Goal: Task Accomplishment & Management: Complete application form

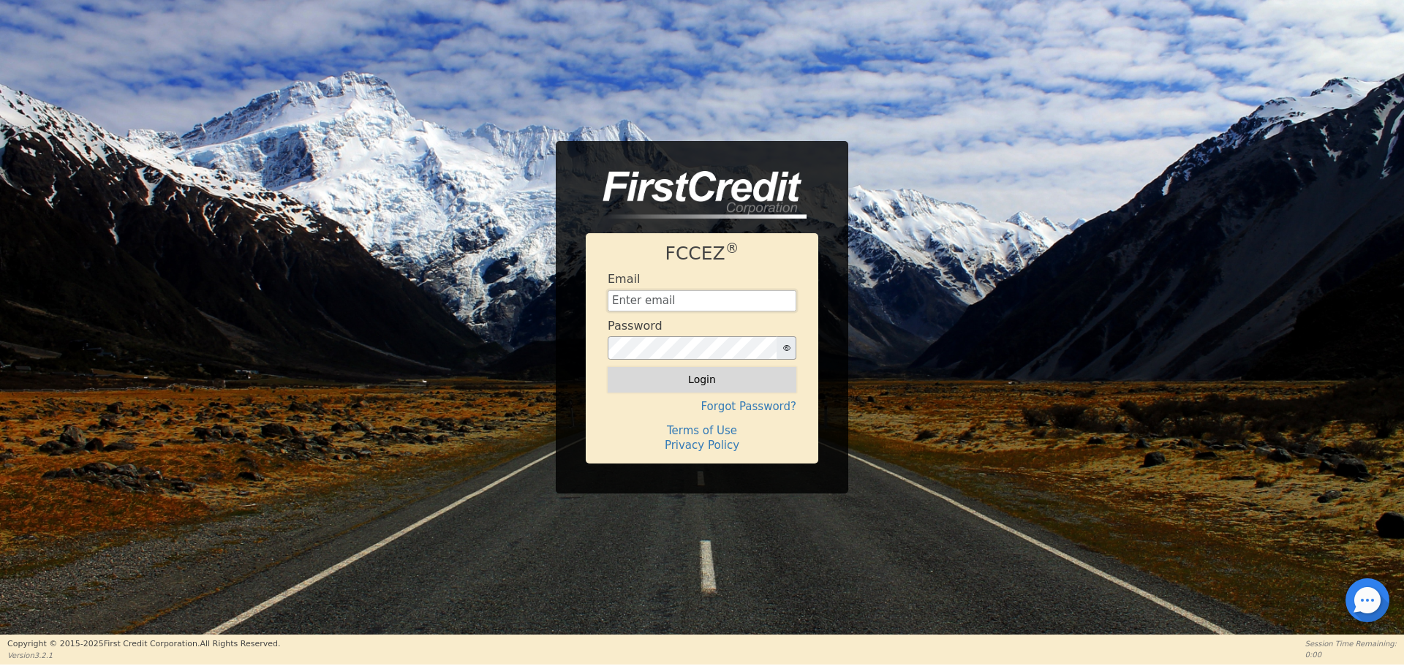
type input "[EMAIL_ADDRESS][DOMAIN_NAME]"
click at [760, 380] on button "Login" at bounding box center [702, 379] width 189 height 25
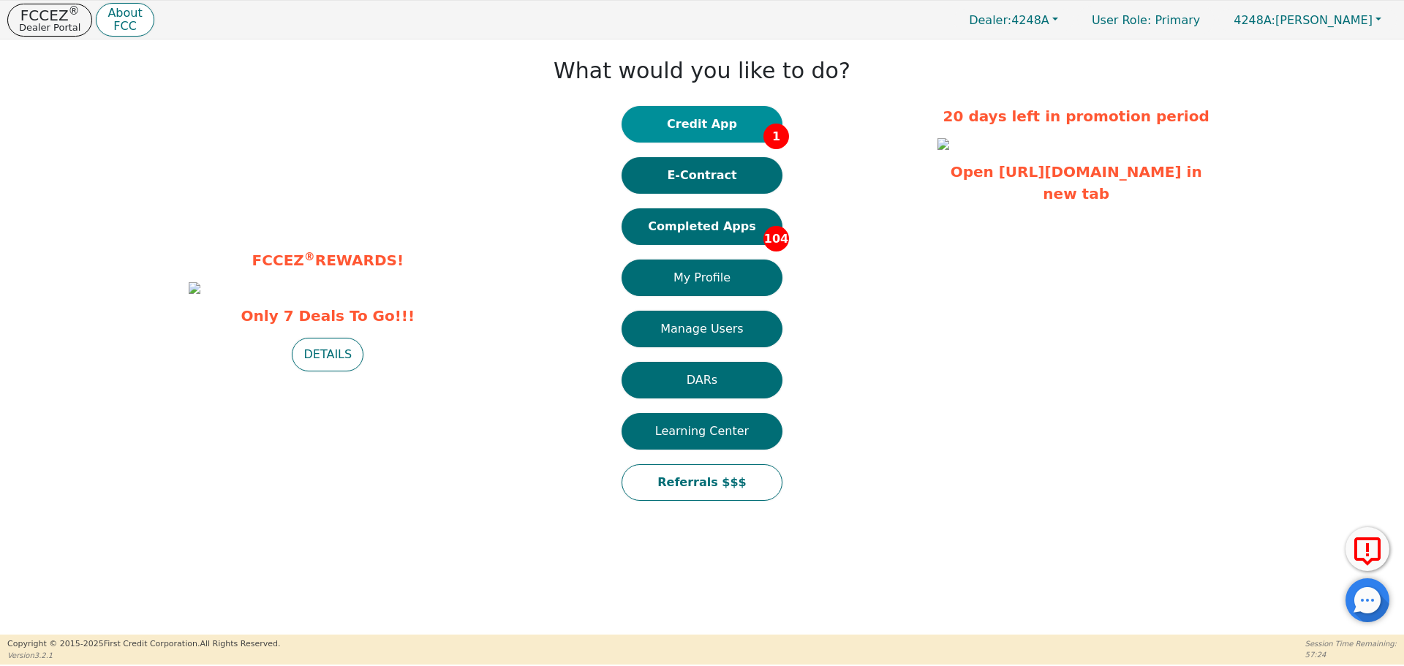
click at [681, 119] on button "Credit App 1" at bounding box center [701, 124] width 161 height 37
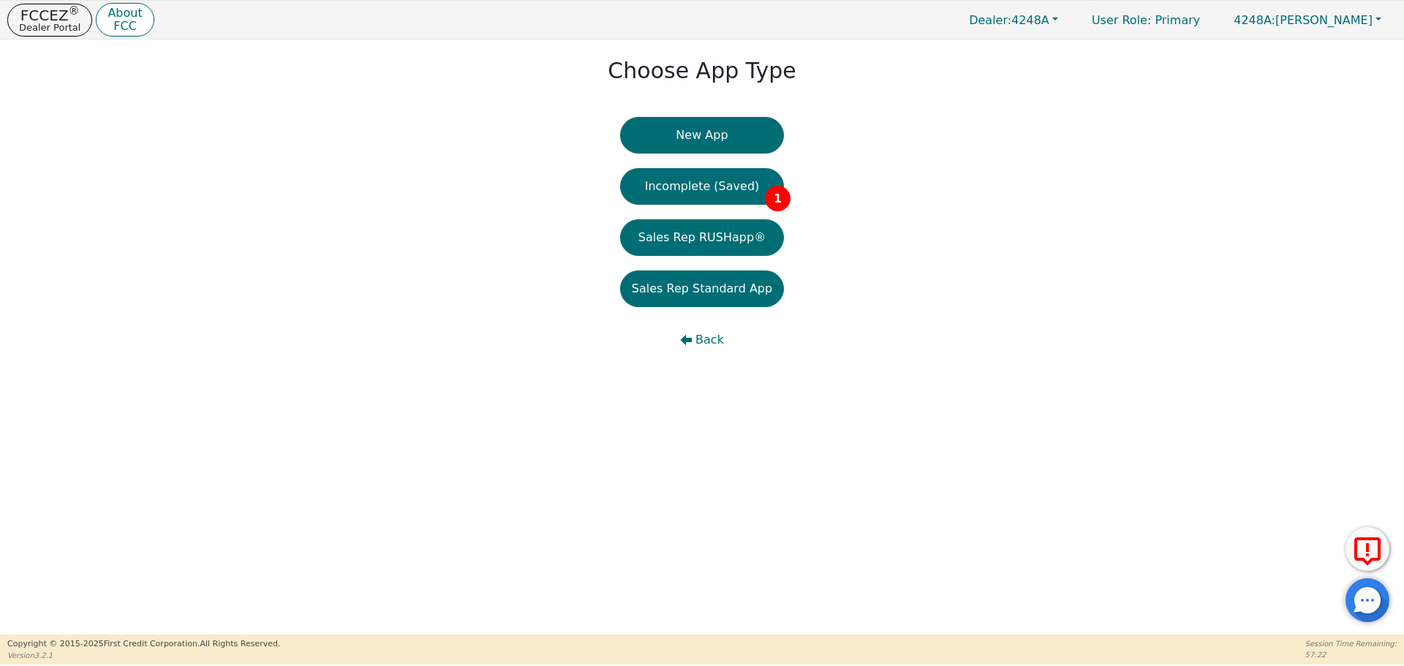
click at [681, 119] on button "New App" at bounding box center [702, 135] width 164 height 37
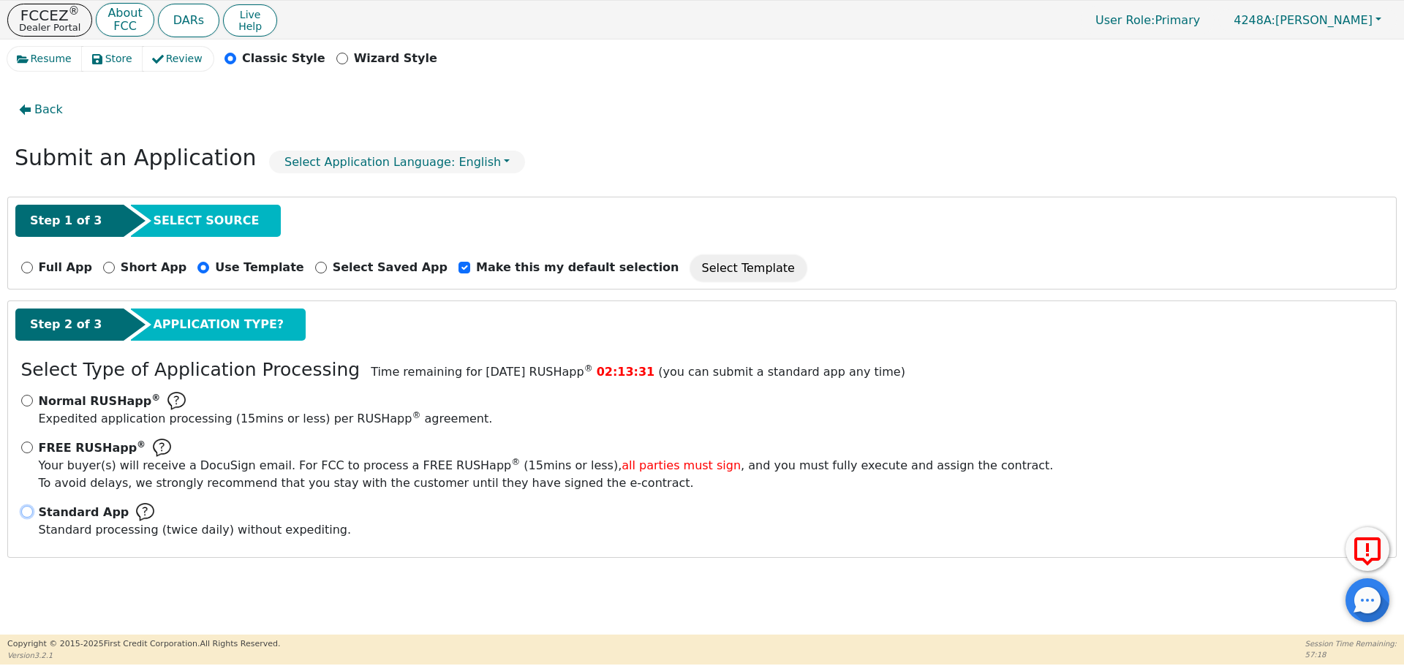
click at [26, 516] on input "Standard App Standard processing (twice daily) without expediting." at bounding box center [27, 512] width 12 height 12
radio input "true"
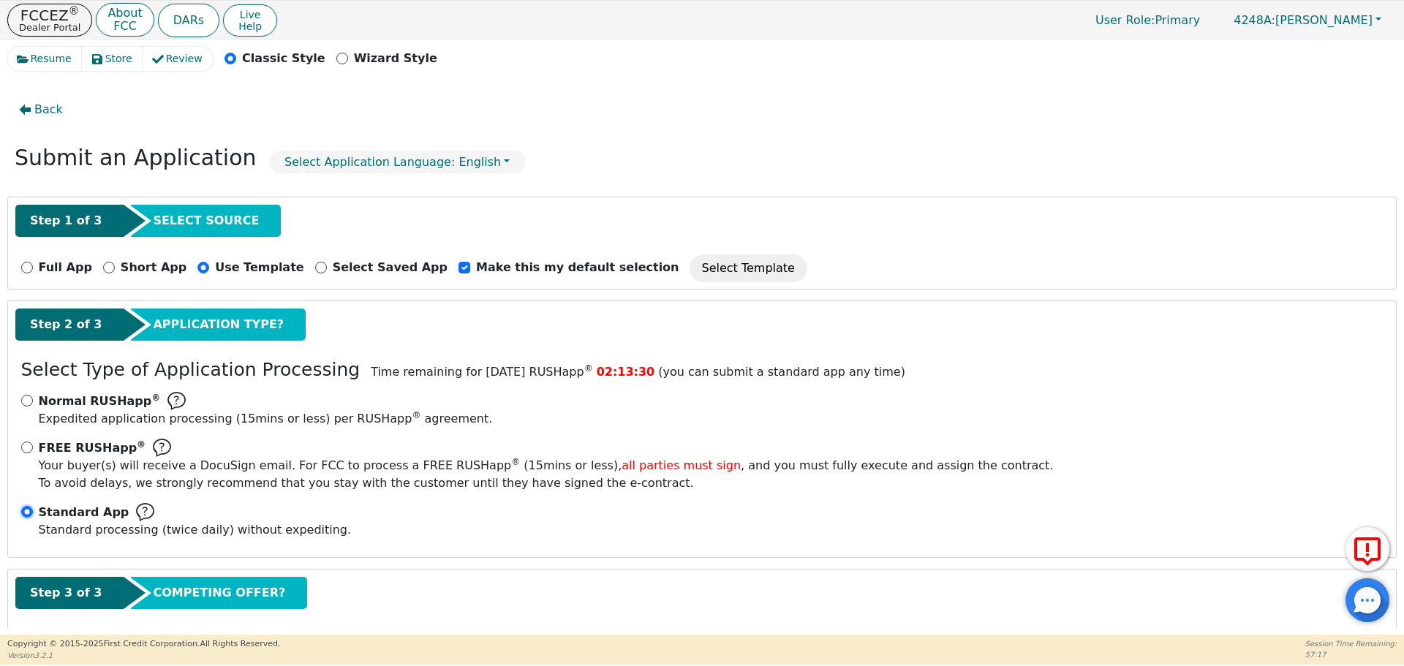
scroll to position [73, 0]
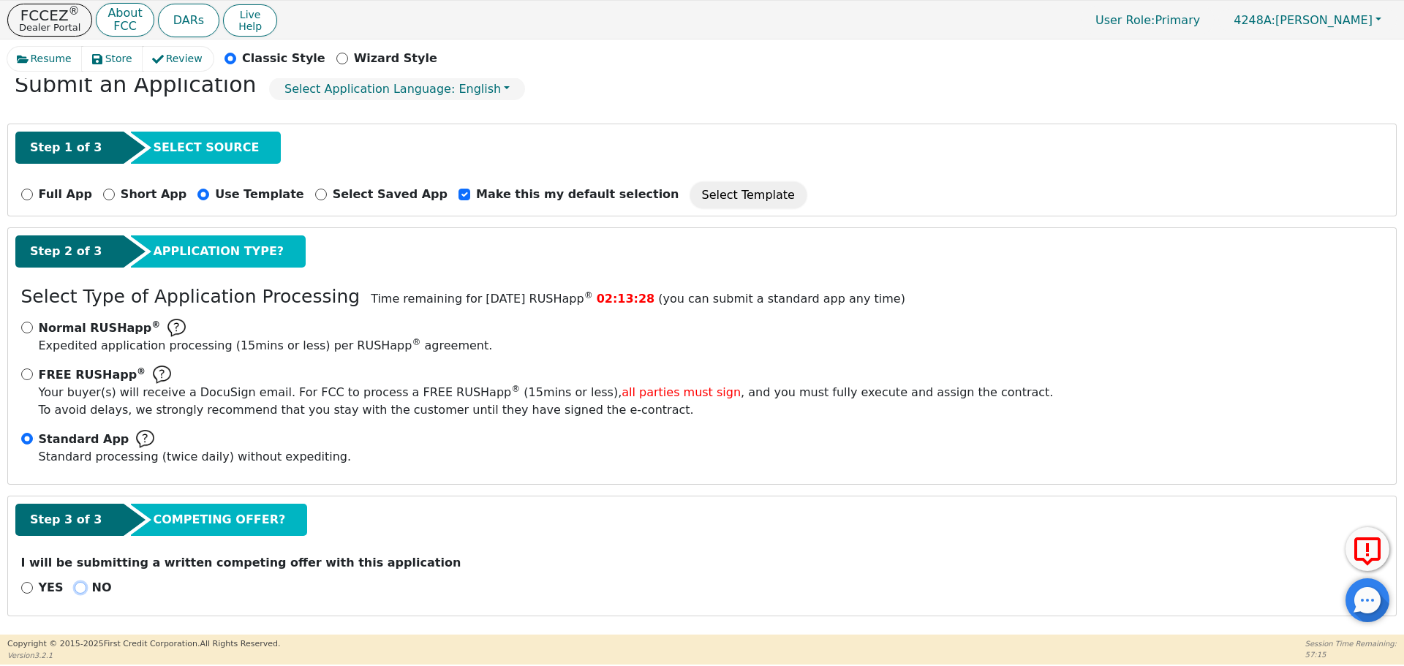
click at [80, 591] on input "NO" at bounding box center [81, 588] width 12 height 12
radio input "true"
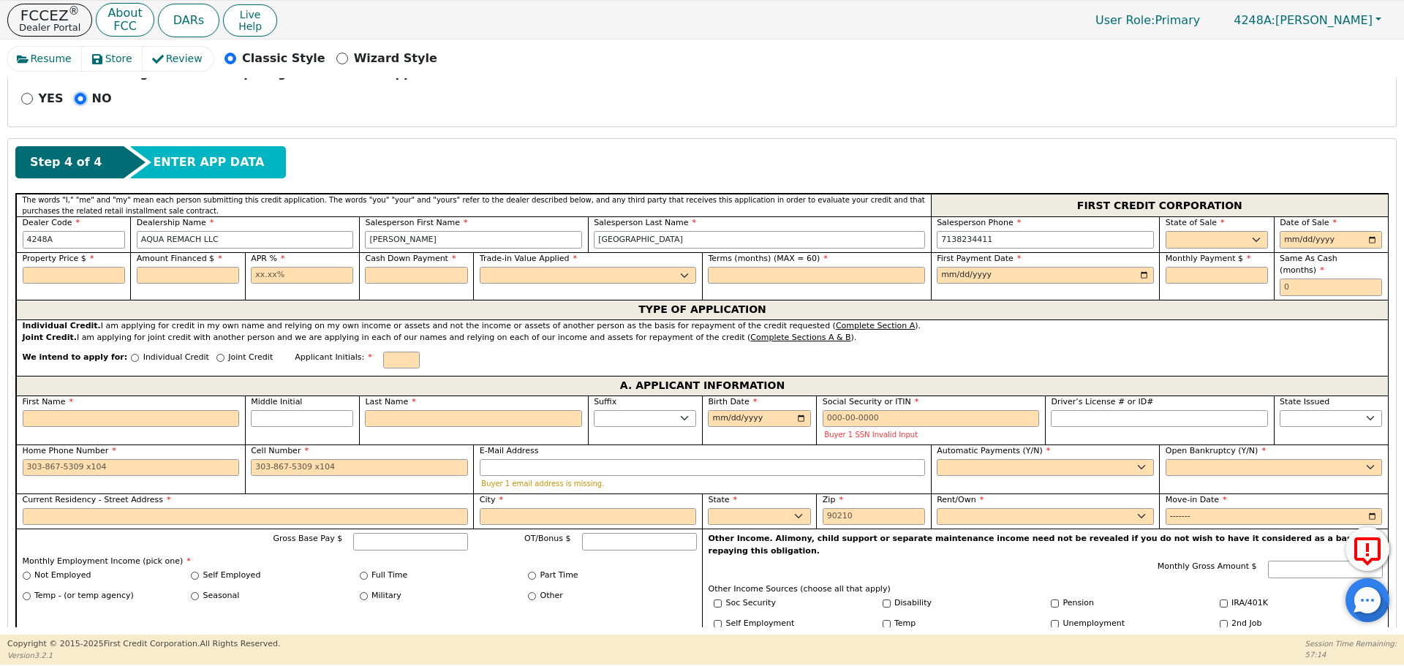
scroll to position [572, 0]
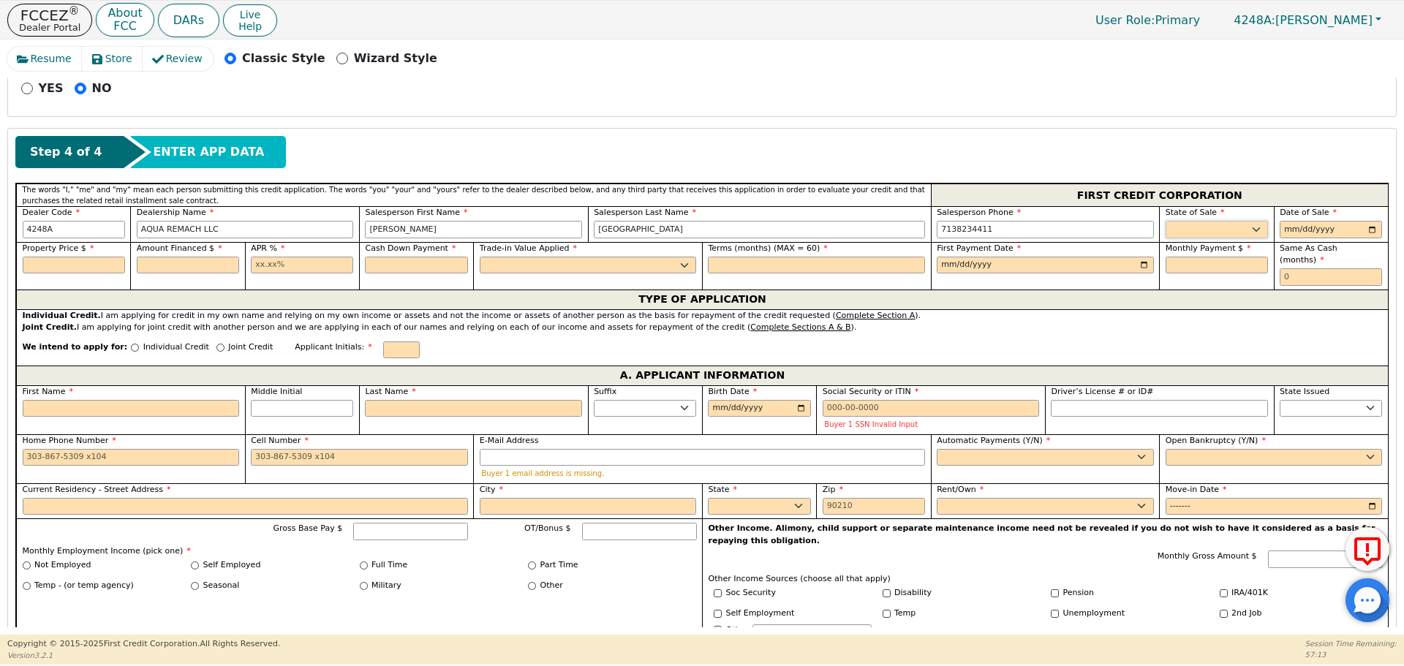
click at [1217, 237] on select "AK AL AR AZ CA CO CT DC DE FL [GEOGRAPHIC_DATA] HI IA ID IL IN KS [GEOGRAPHIC_D…" at bounding box center [1216, 230] width 102 height 18
select select "[GEOGRAPHIC_DATA]"
click at [1165, 221] on select "AK AL AR AZ CA CO CT DC DE FL [GEOGRAPHIC_DATA] HI IA ID IL IN KS [GEOGRAPHIC_D…" at bounding box center [1216, 230] width 102 height 18
type input "[DATE]"
type input "9000.00"
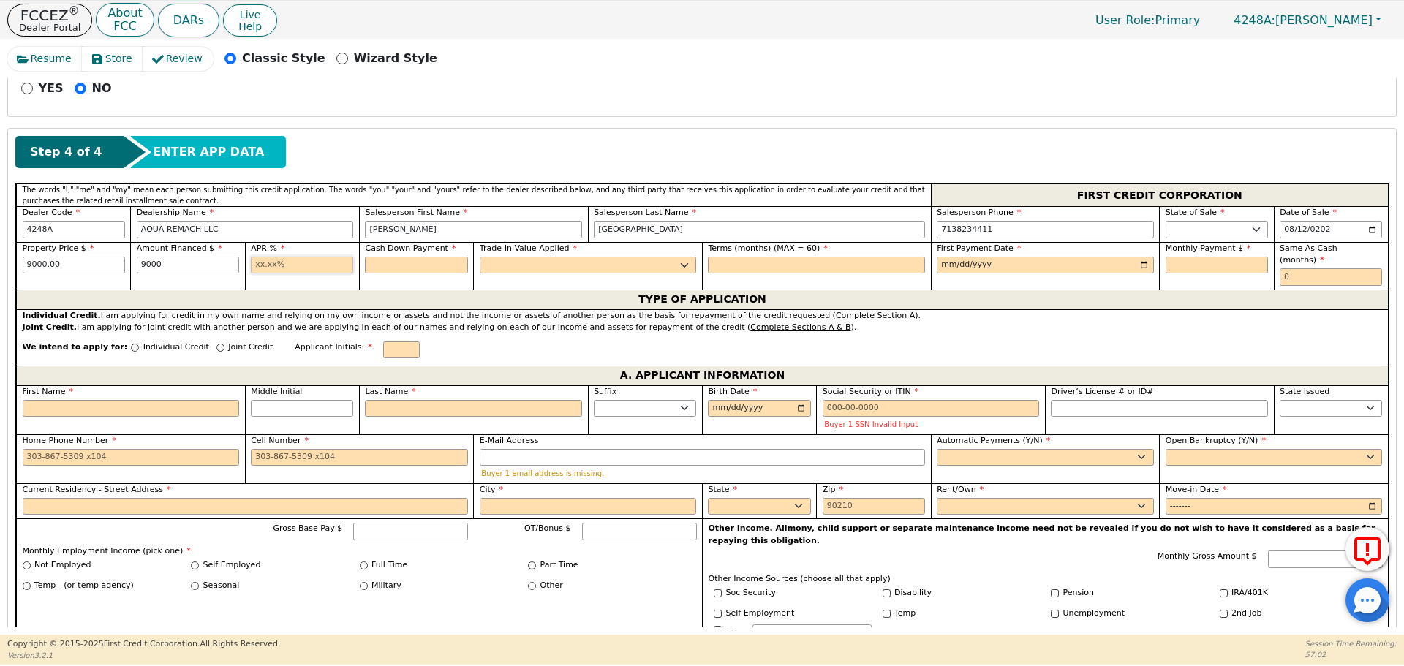
type input "9000.00"
type input "17.99"
type input "0.00"
select select "n"
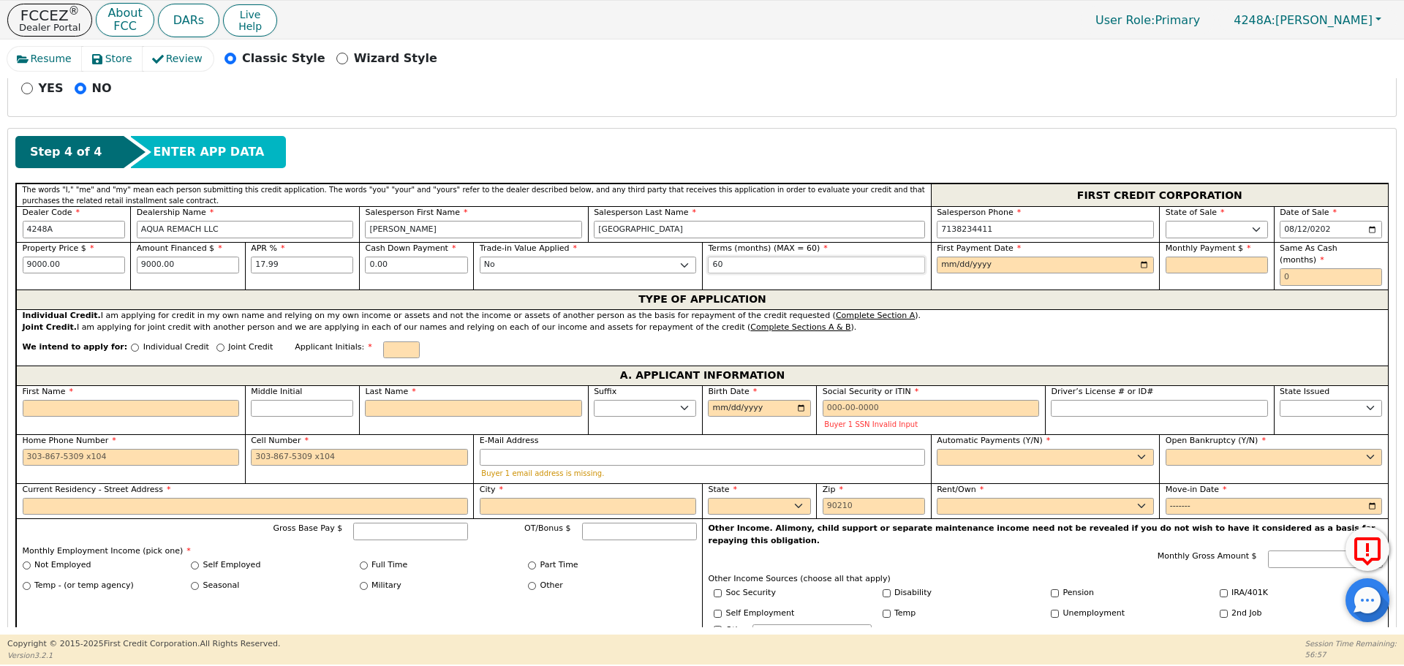
type input "60"
type input "[DATE]"
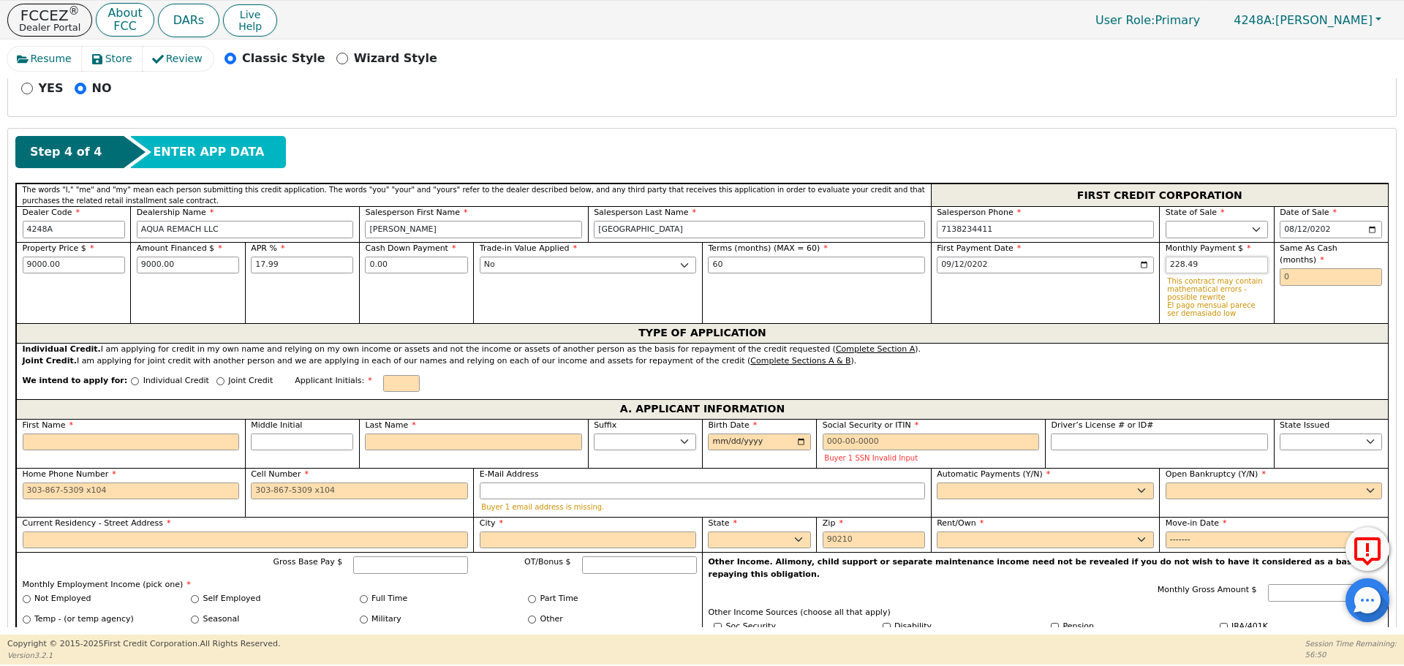
type input "228.49"
type input "0"
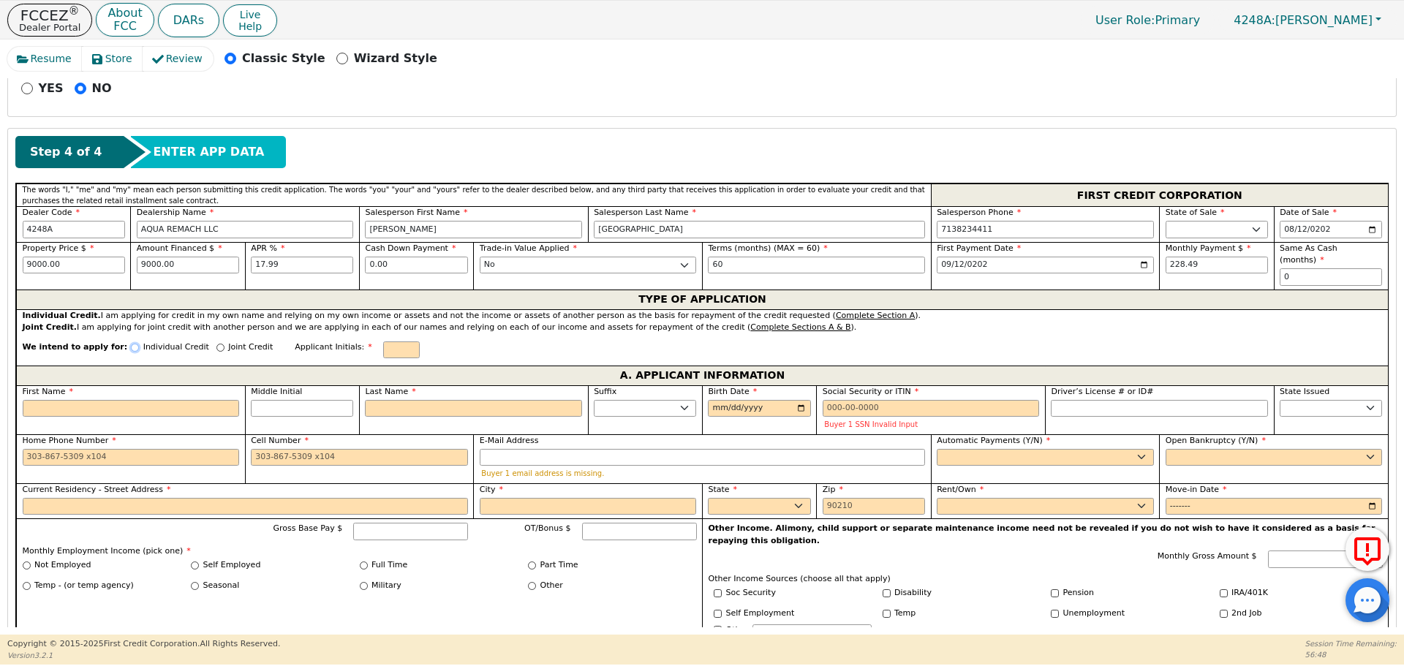
click at [131, 344] on input "Individual Credit" at bounding box center [135, 348] width 8 height 8
radio input "true"
click at [148, 400] on input "First Name" at bounding box center [131, 409] width 217 height 18
type input "M"
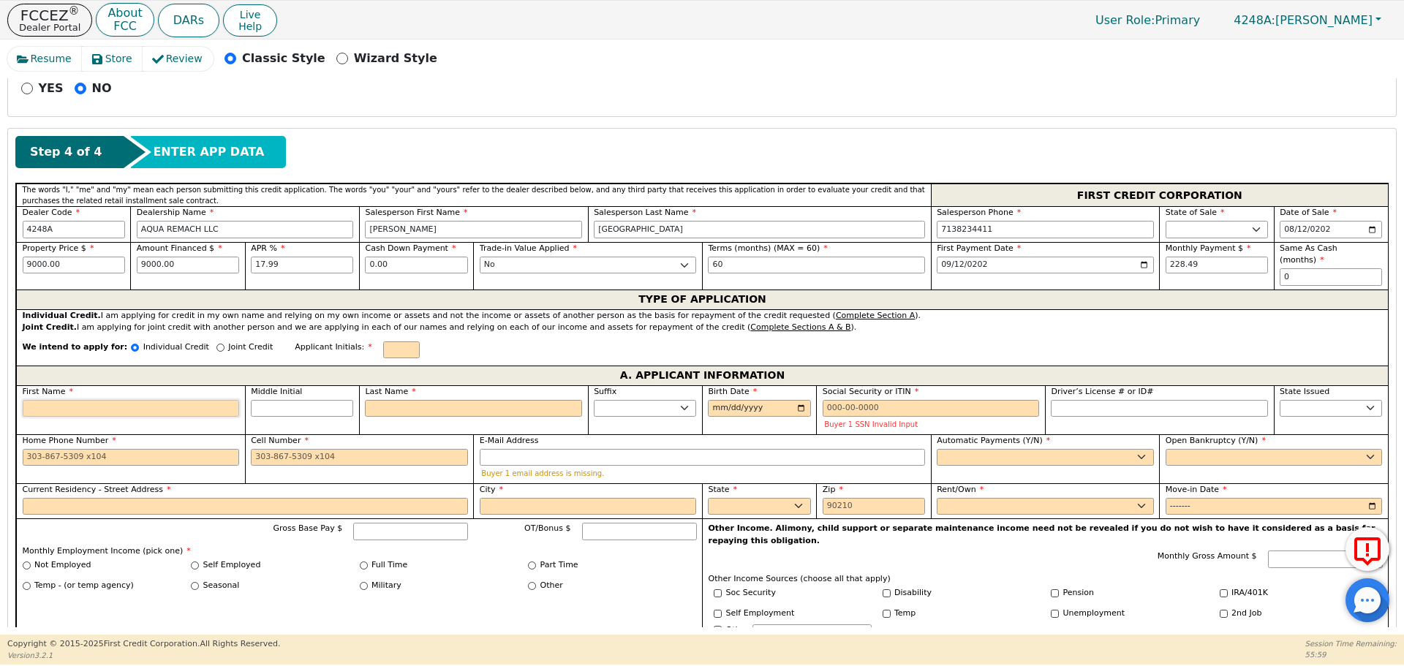
type input "M"
type input "Ma"
type input "Mar"
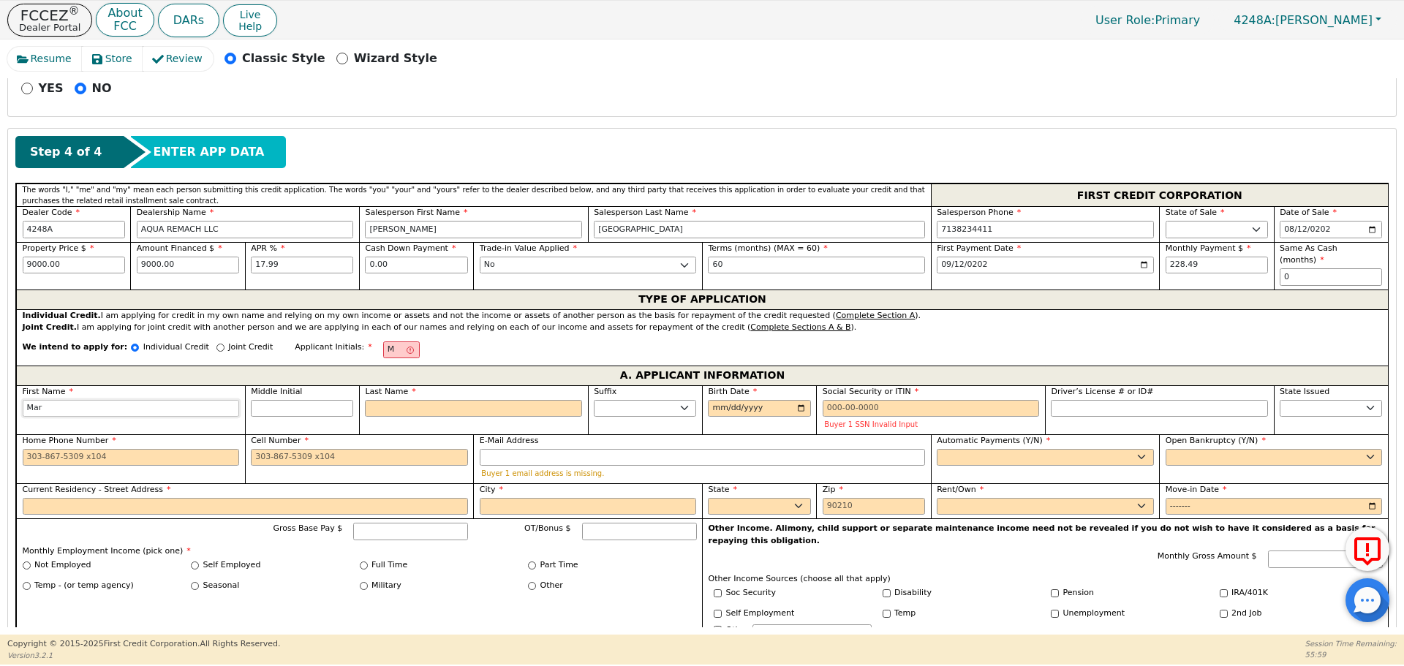
type input "Mari"
type input "Mario"
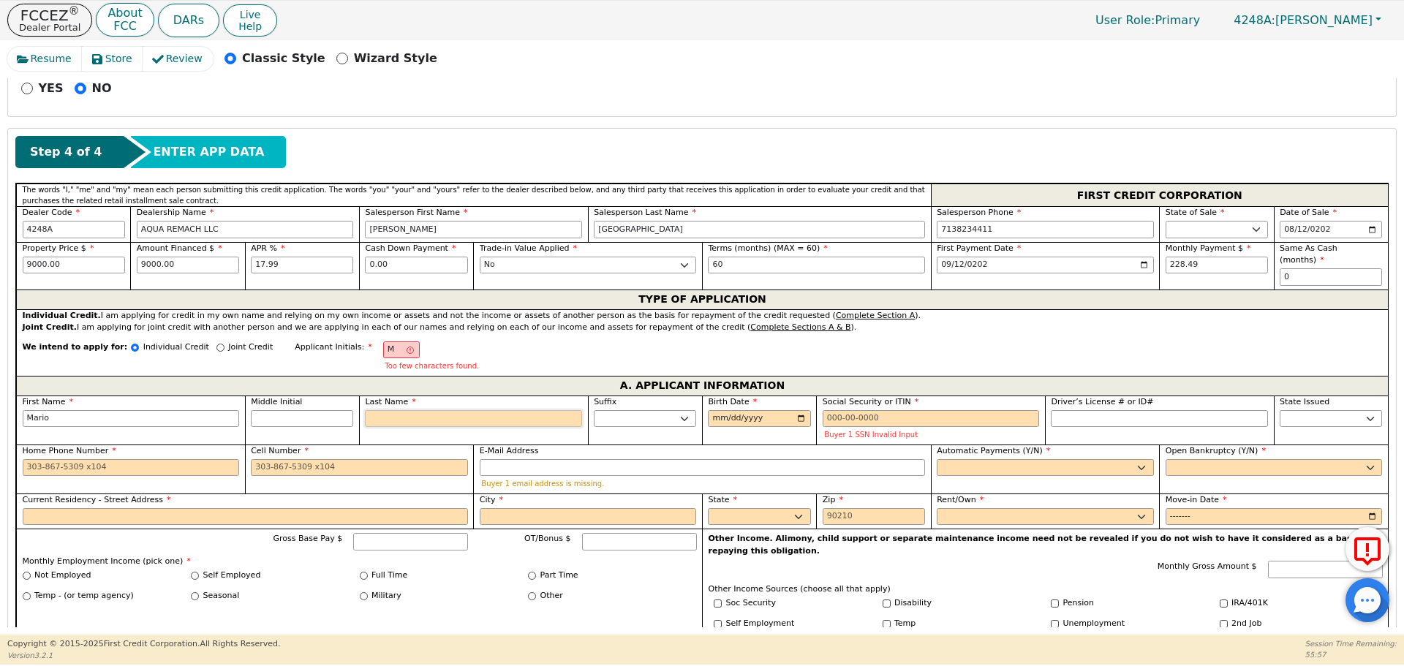
type input "C"
type input "MC"
type input "[PERSON_NAME]"
type input "Ca"
type input "[PERSON_NAME]"
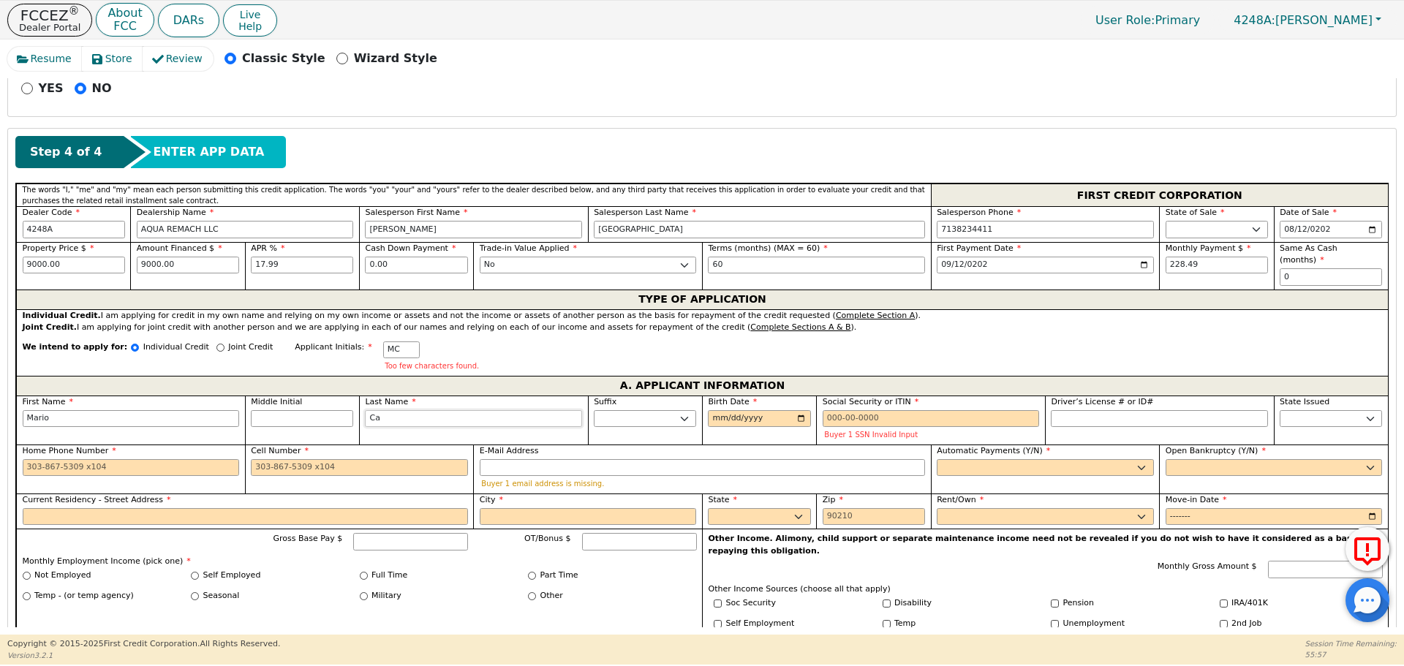
type input "Cal"
type input "[PERSON_NAME]"
type input "Cald"
type input "[PERSON_NAME]"
type input "Calde"
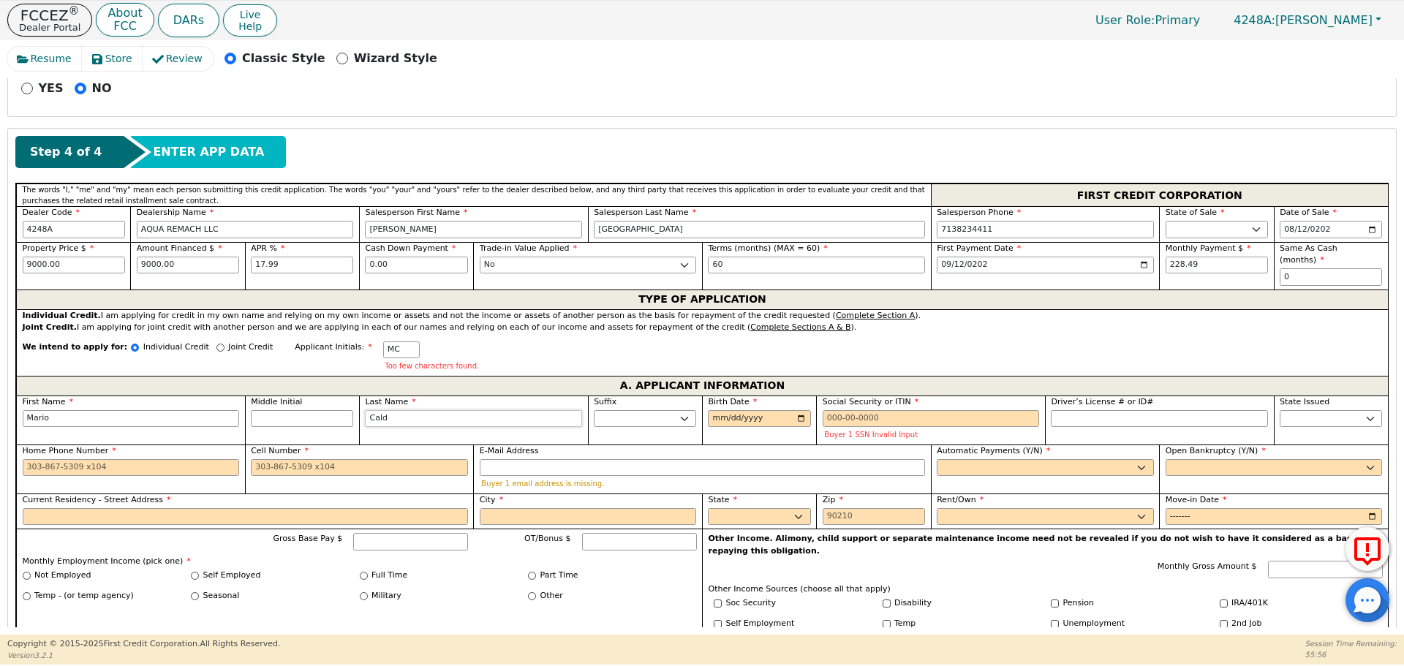
type input "[PERSON_NAME]"
type input "Caldero"
type input "[PERSON_NAME]"
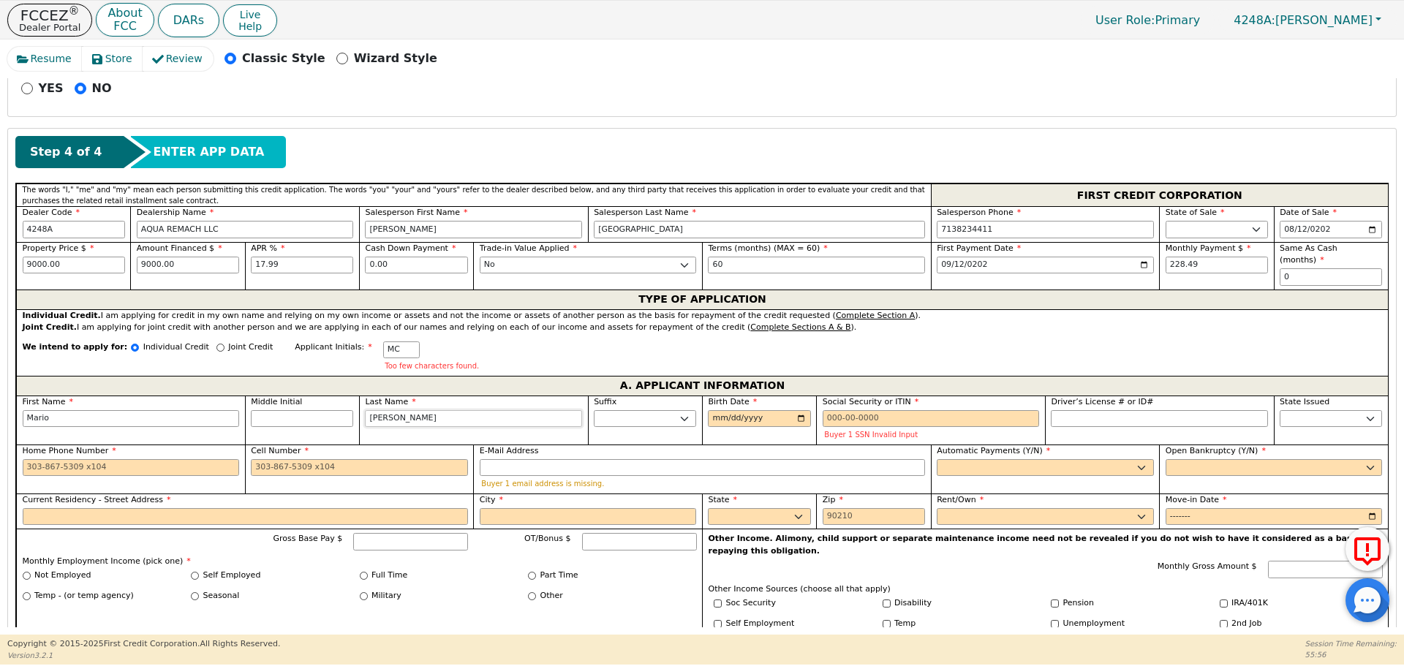
type input "[PERSON_NAME]"
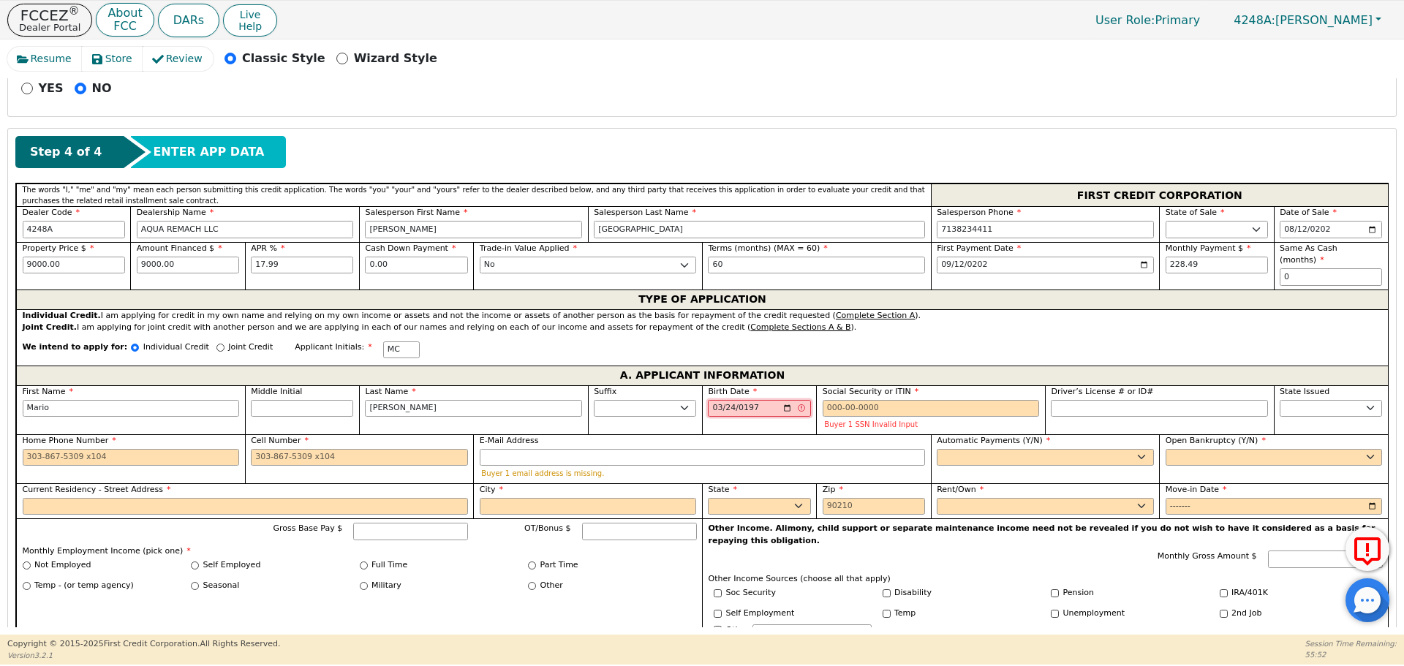
type input "[DATE]"
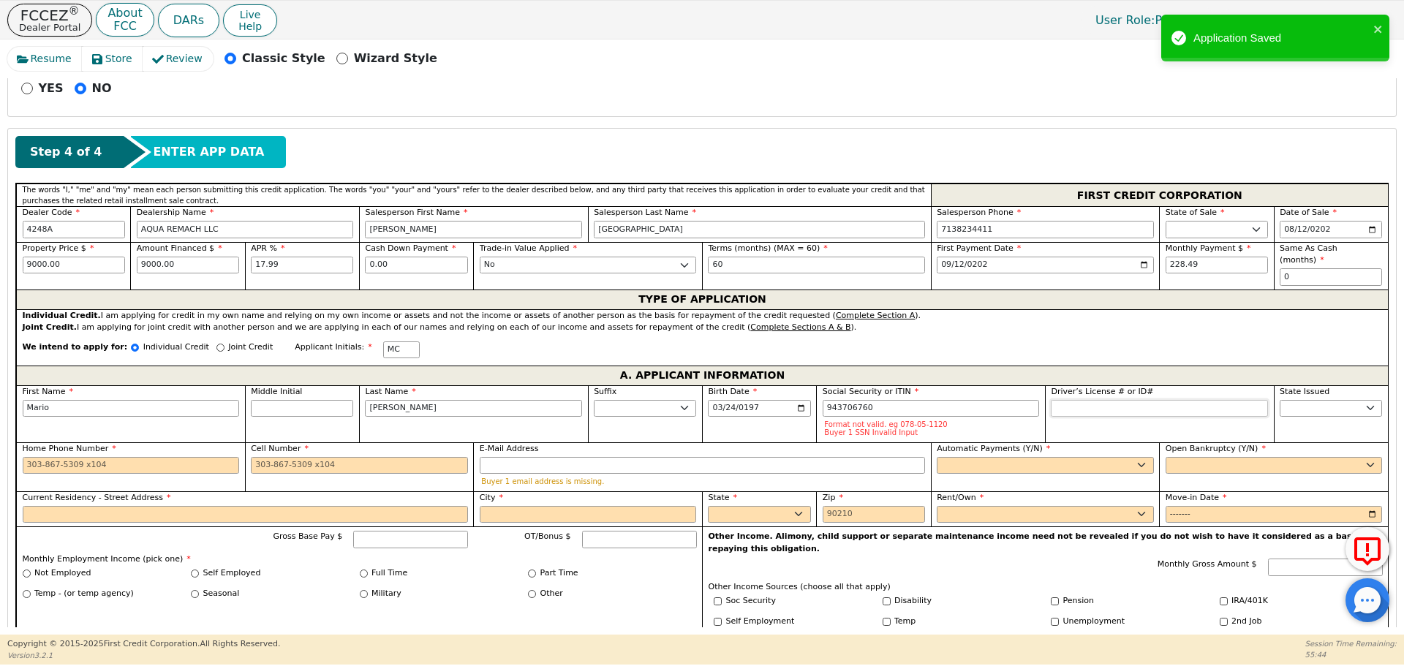
type input "***-**-6760"
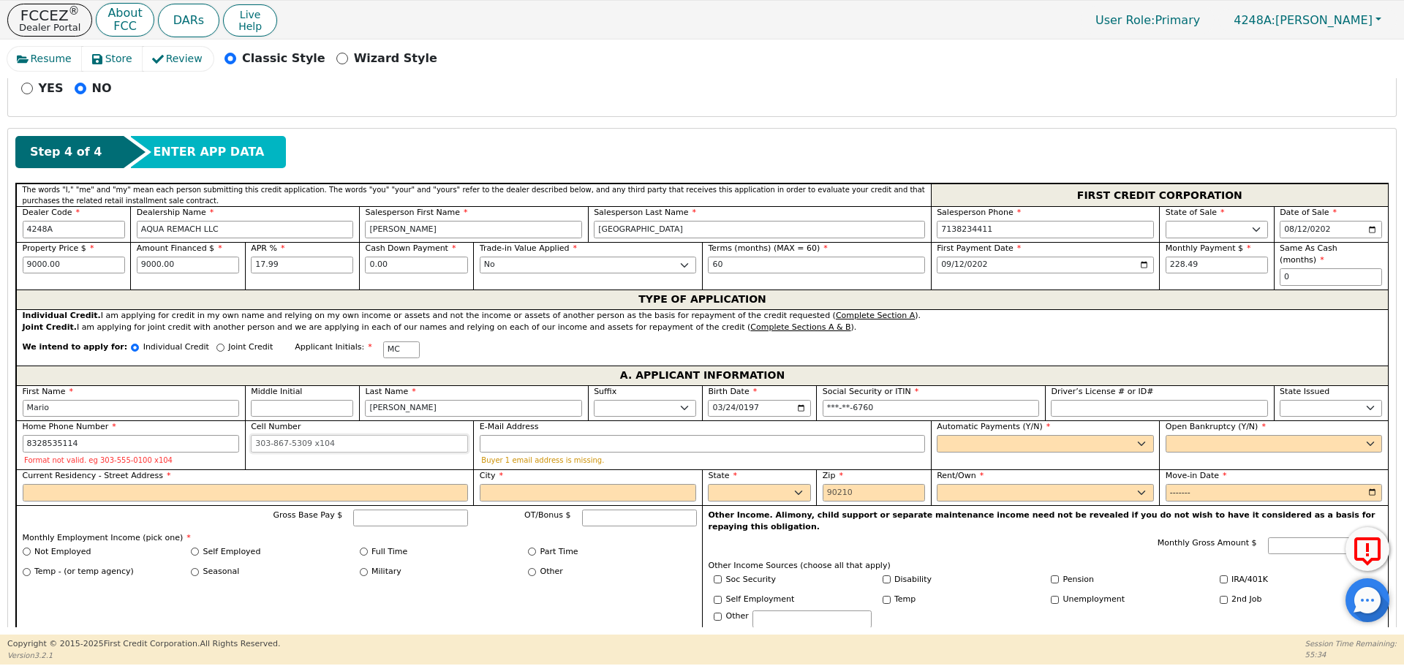
type input "[PHONE_NUMBER]"
type input "[EMAIL_ADDRESS][DOMAIN_NAME]"
select select "y"
type input "[PERSON_NAME]"
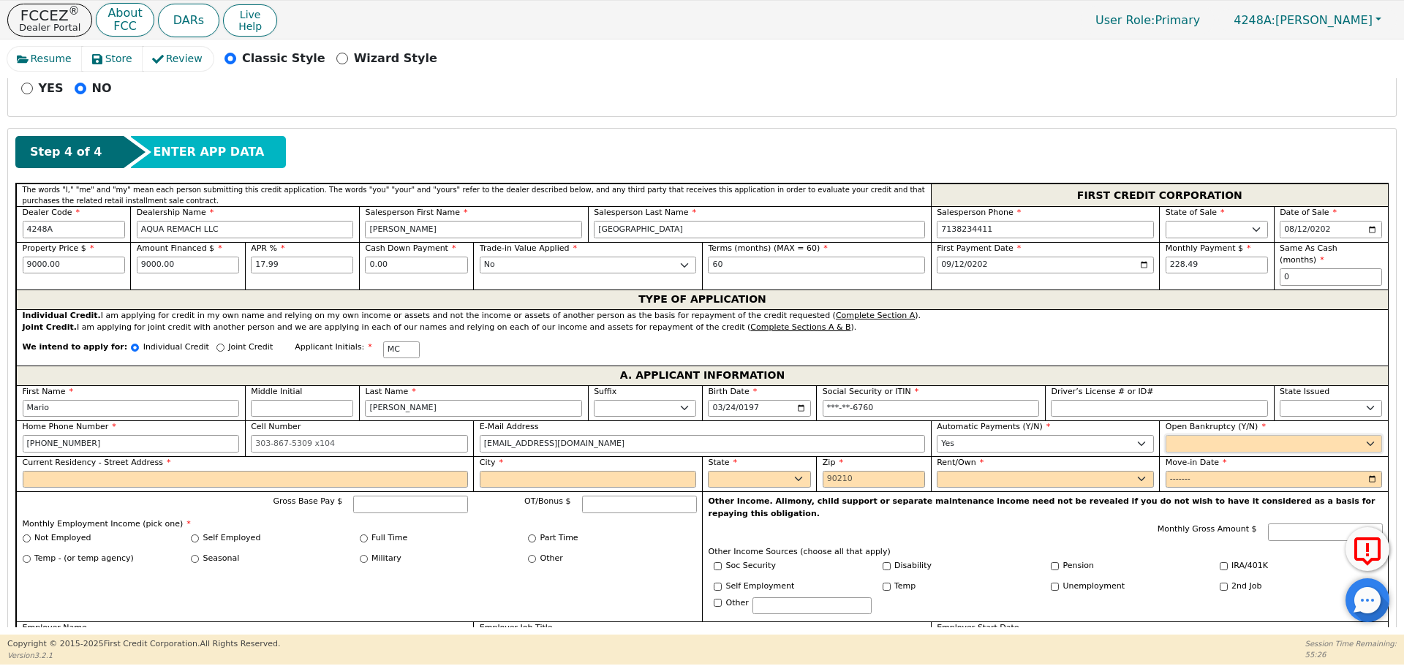
select select "n"
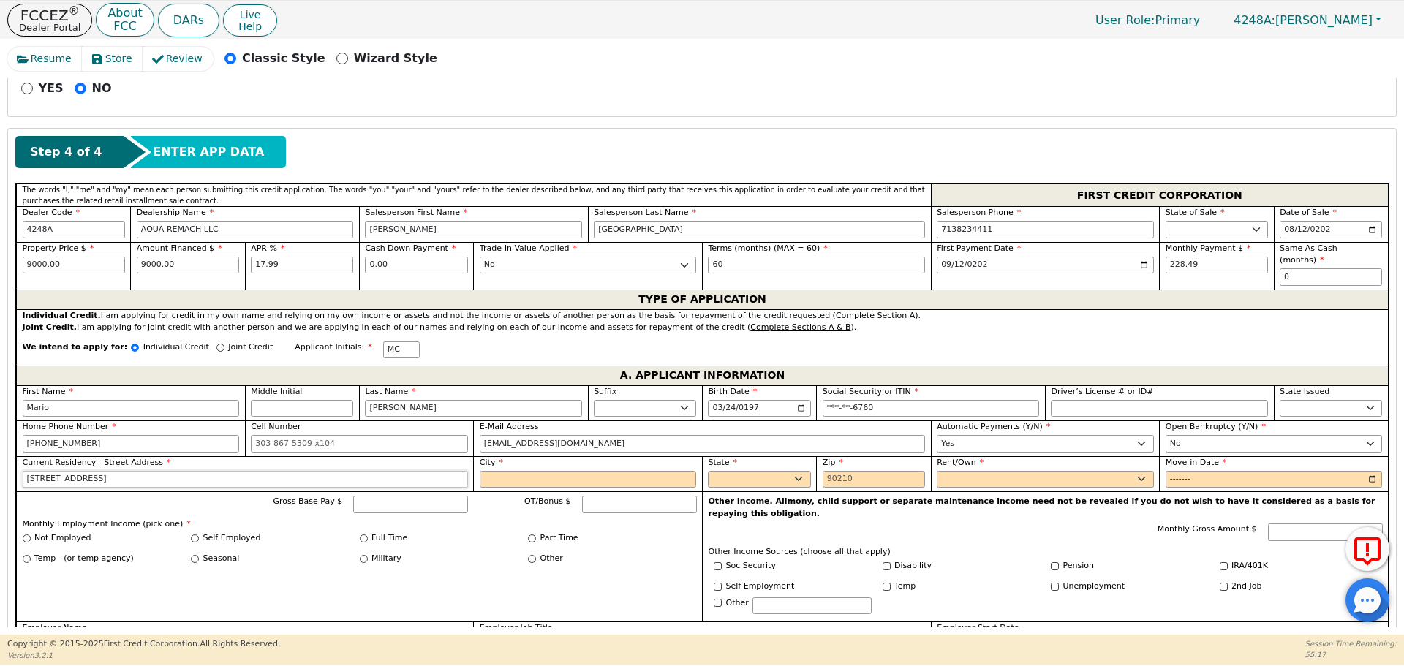
type input "[STREET_ADDRESS]"
type input "[GEOGRAPHIC_DATA]"
select select "[GEOGRAPHIC_DATA]"
type input "77327"
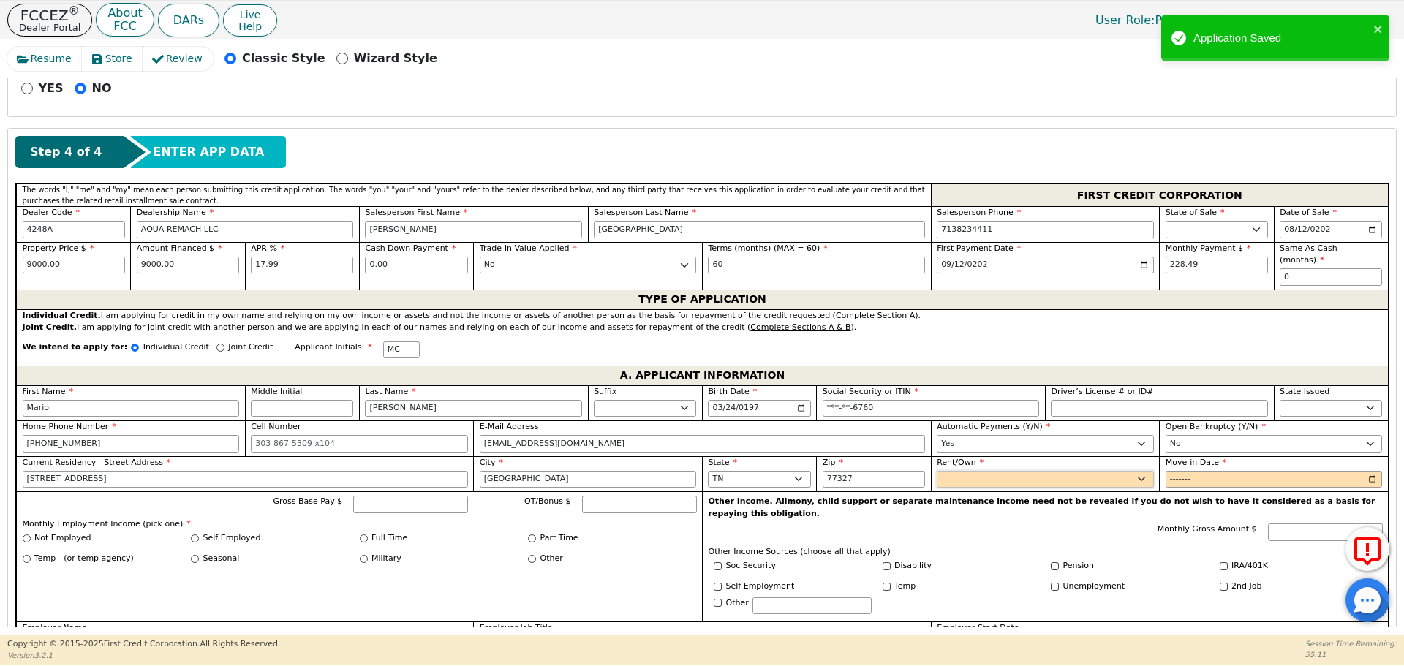
select select "Own"
type input "2025-04"
click at [375, 496] on input "Gross Base Pay $" at bounding box center [410, 505] width 115 height 18
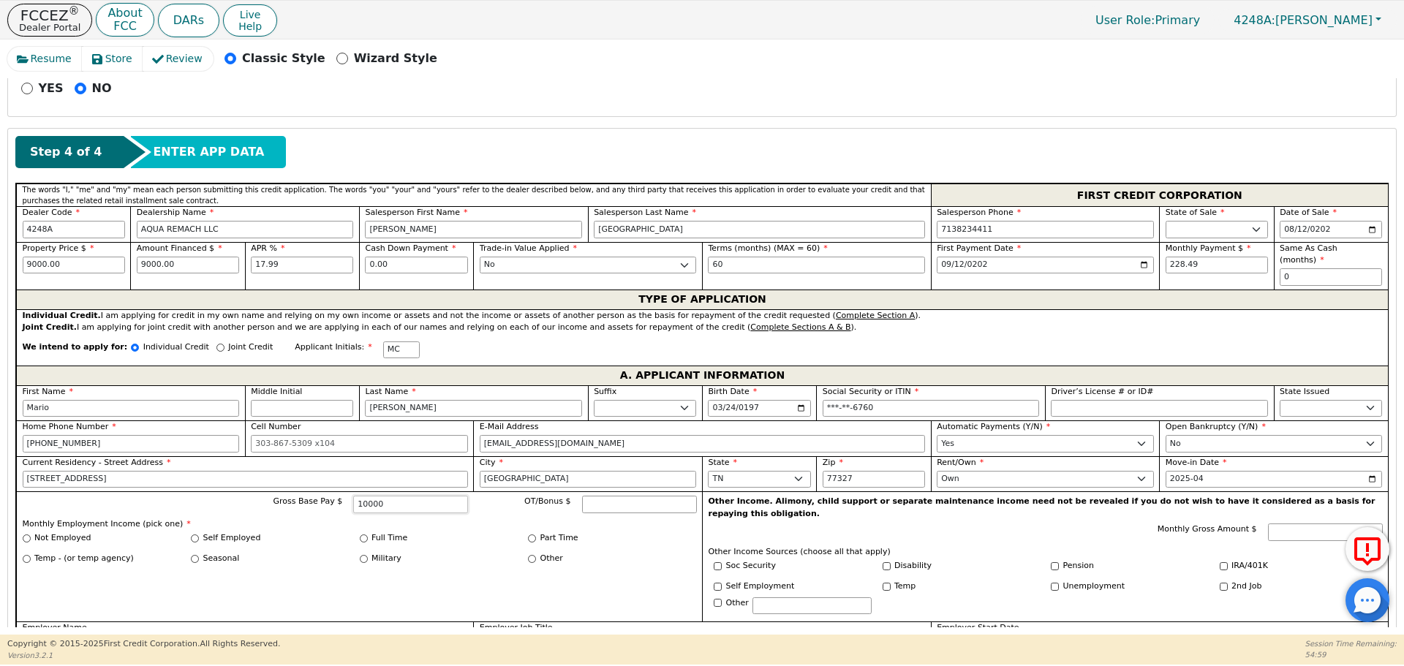
type input "10000"
click at [363, 534] on input "Full Time" at bounding box center [364, 538] width 8 height 8
radio input "true"
type input "10000.00"
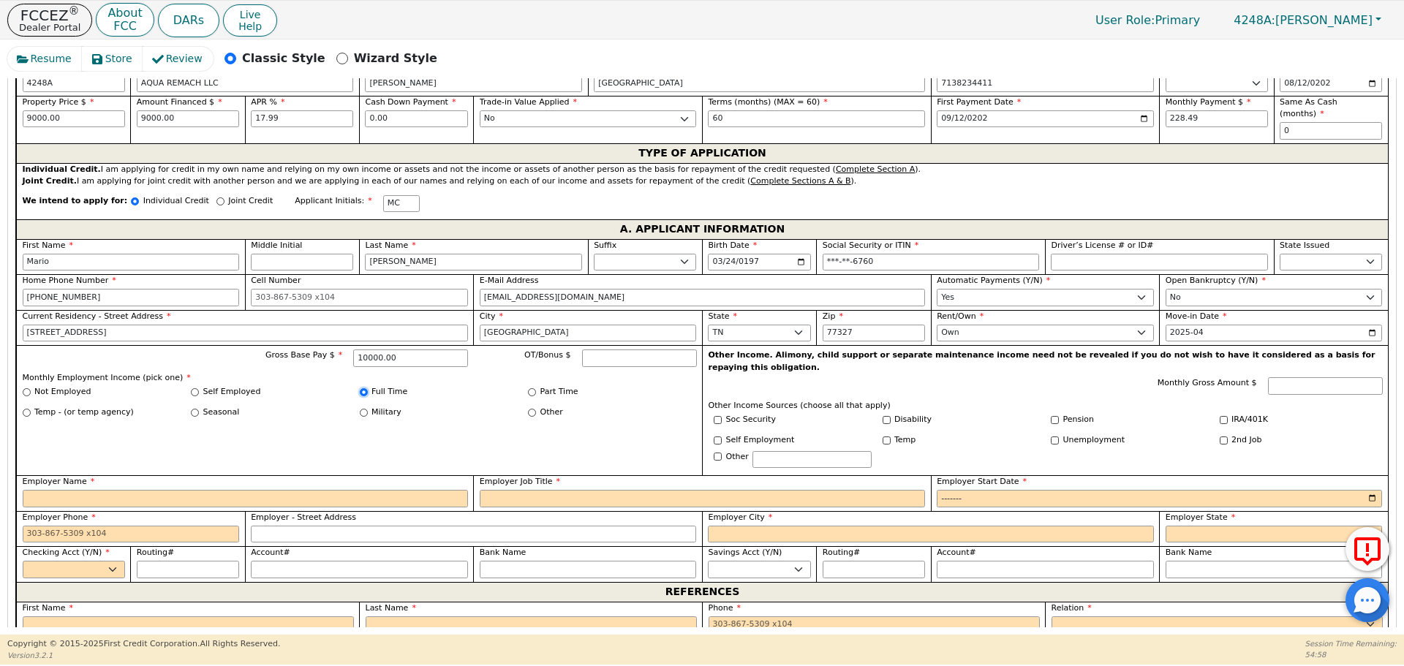
scroll to position [764, 0]
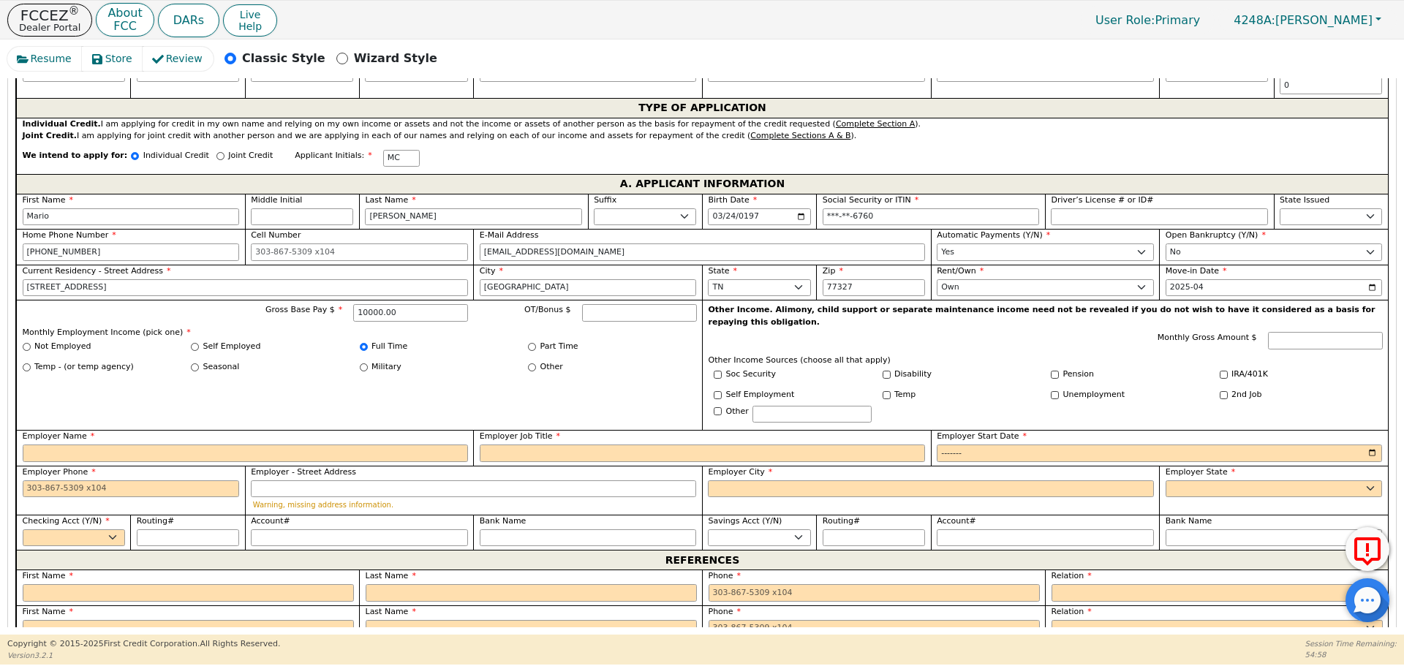
click at [385, 431] on label "Employer Name" at bounding box center [245, 437] width 445 height 12
click at [385, 444] on input "Employer Name" at bounding box center [245, 453] width 445 height 18
click at [387, 444] on input "Employer Name" at bounding box center [245, 453] width 445 height 18
type input "Dalina Construction"
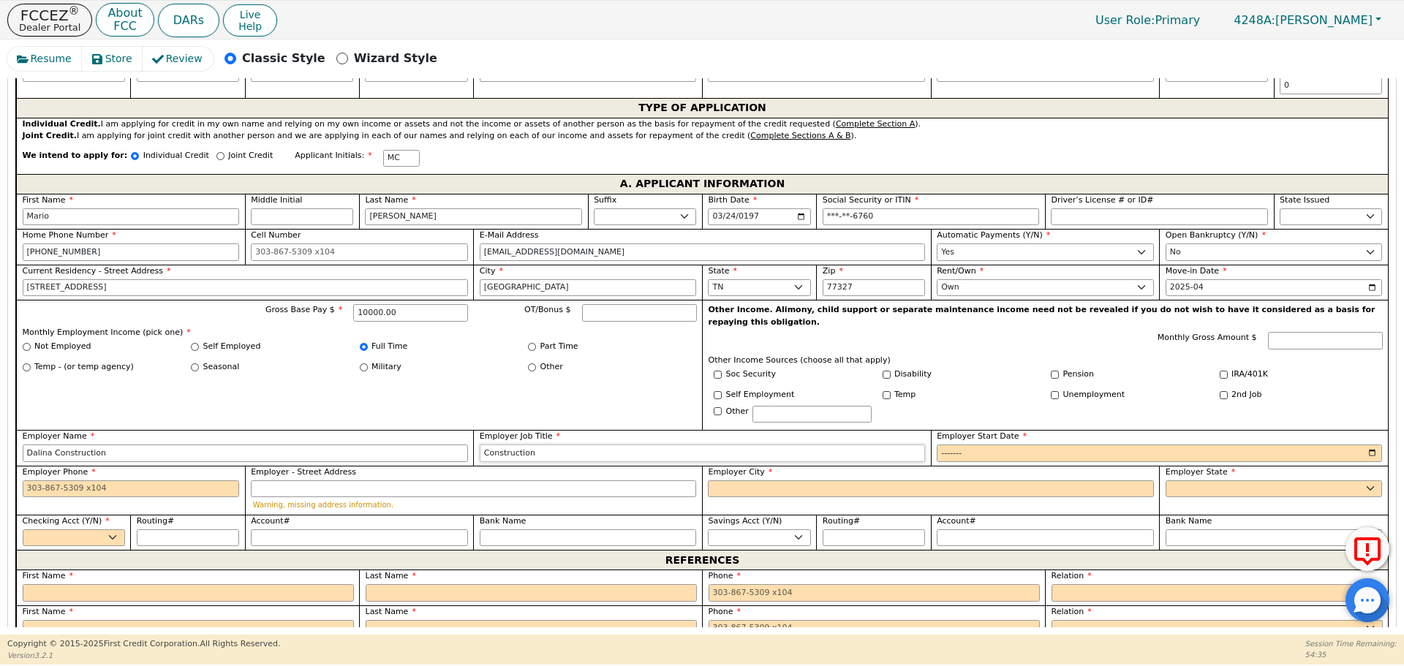
type input "Construction"
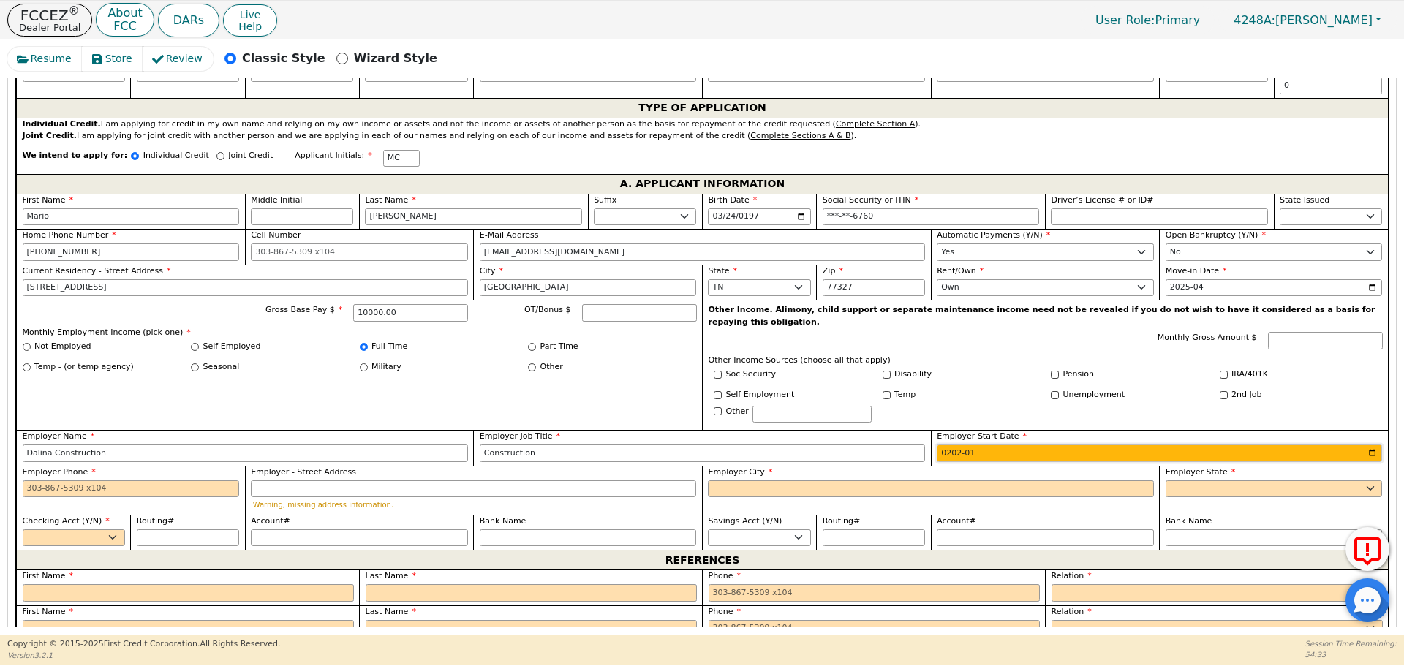
type input "2022-01"
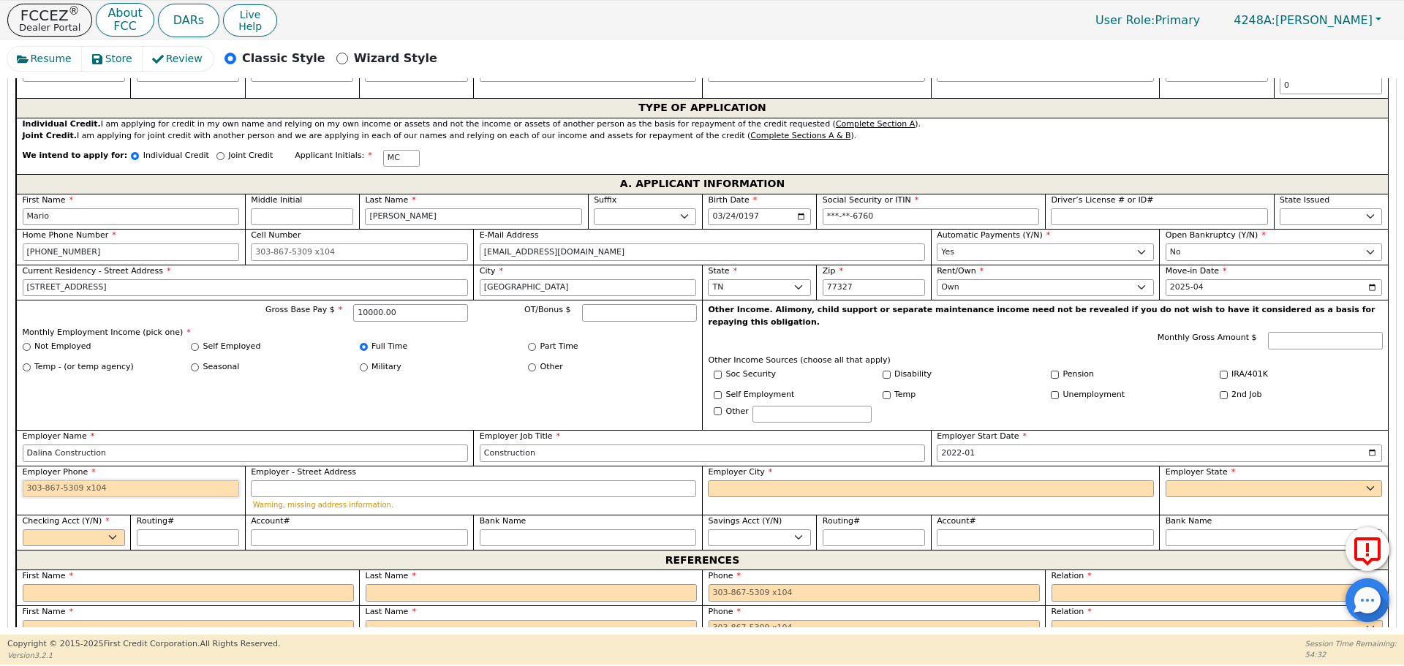
type input "9"
type input "[PHONE_NUMBER]"
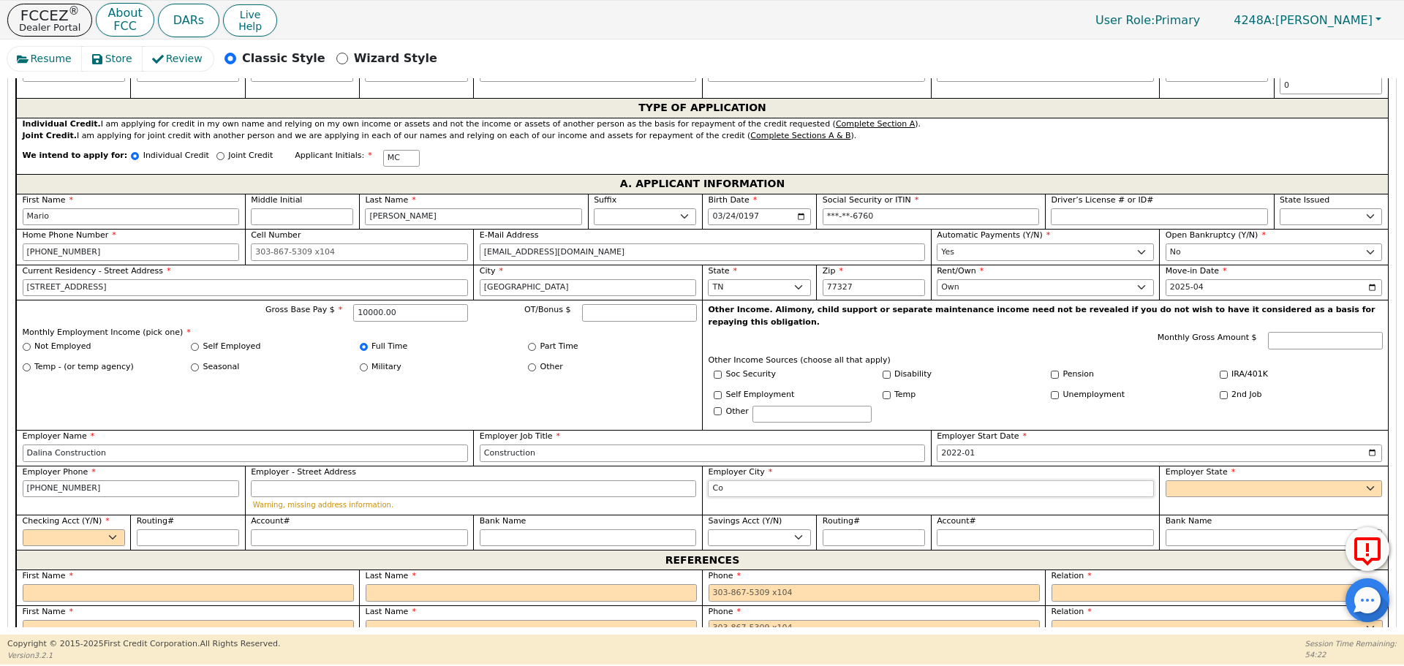
type input "C"
type input "[GEOGRAPHIC_DATA]"
select select "[GEOGRAPHIC_DATA]"
select select "y"
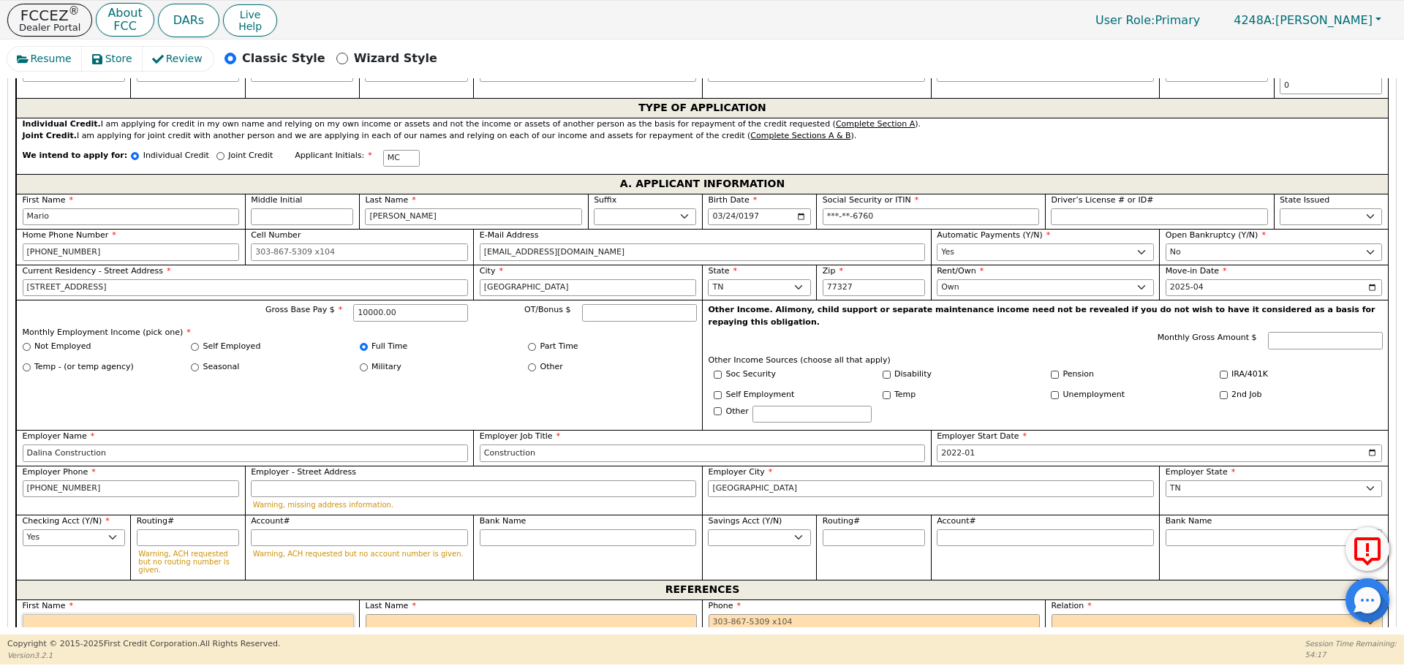
click at [266, 614] on input "text" at bounding box center [188, 623] width 331 height 18
type input "[DEMOGRAPHIC_DATA]"
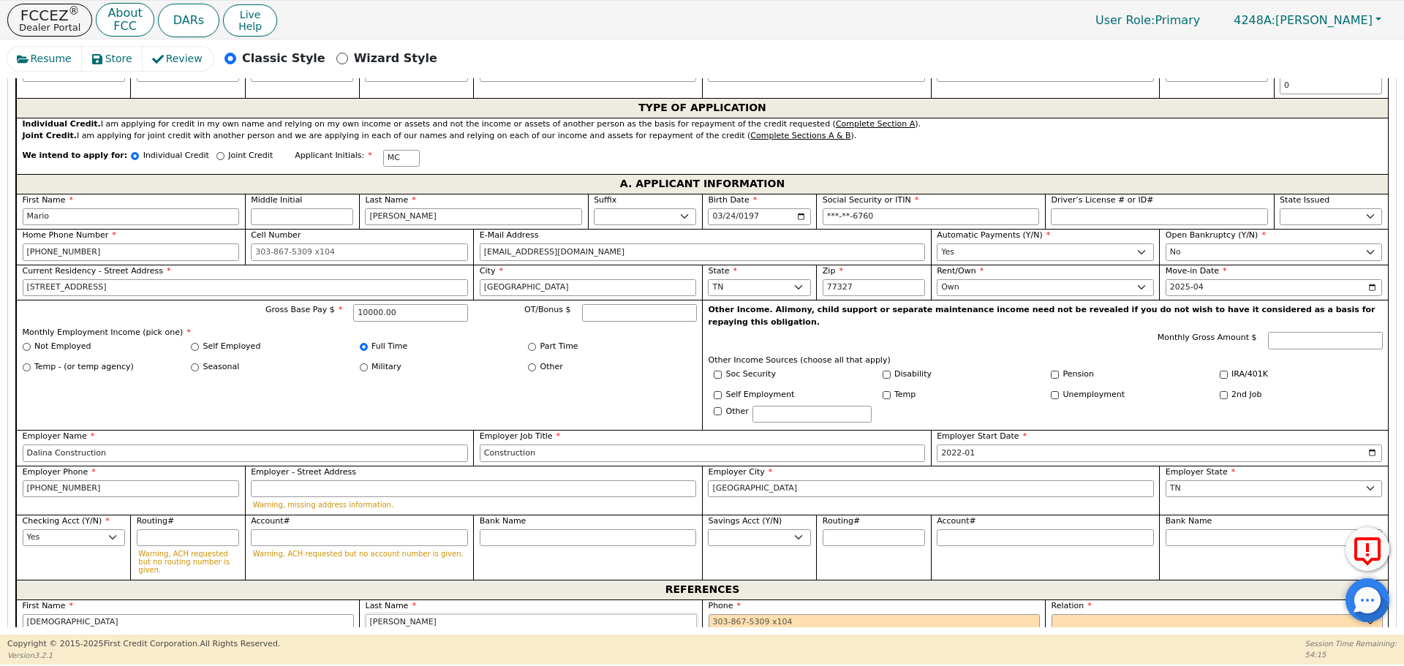
type input "[PERSON_NAME]"
type input "[PHONE_NUMBER]"
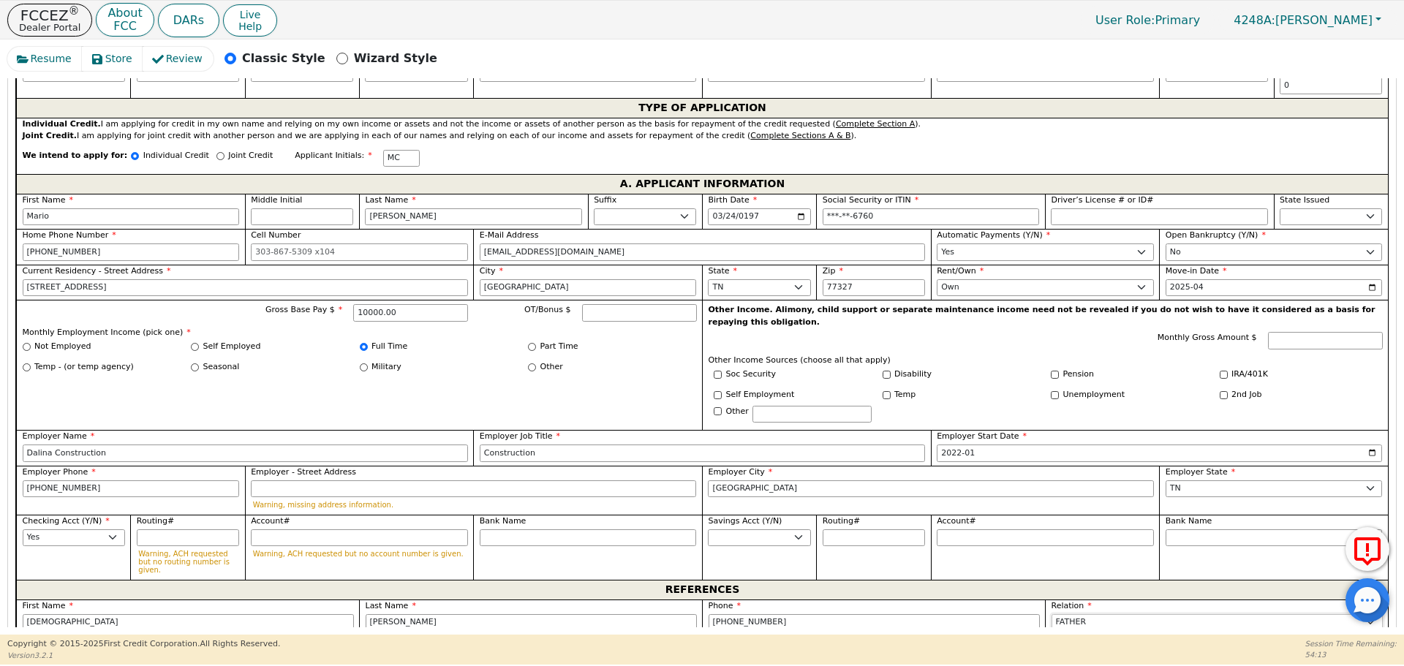
select select "FRIEND"
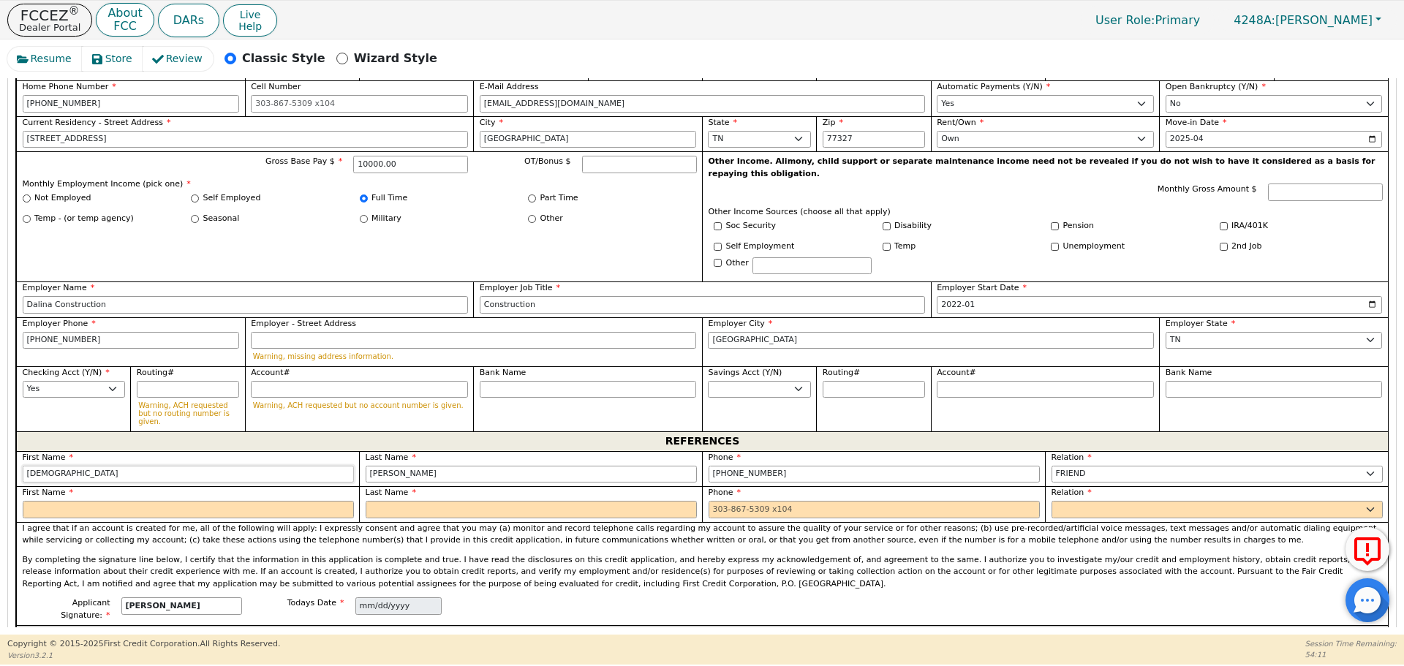
click at [198, 466] on input "[DEMOGRAPHIC_DATA]" at bounding box center [188, 475] width 331 height 18
click at [192, 501] on input "text" at bounding box center [188, 510] width 331 height 18
type input "[PERSON_NAME]"
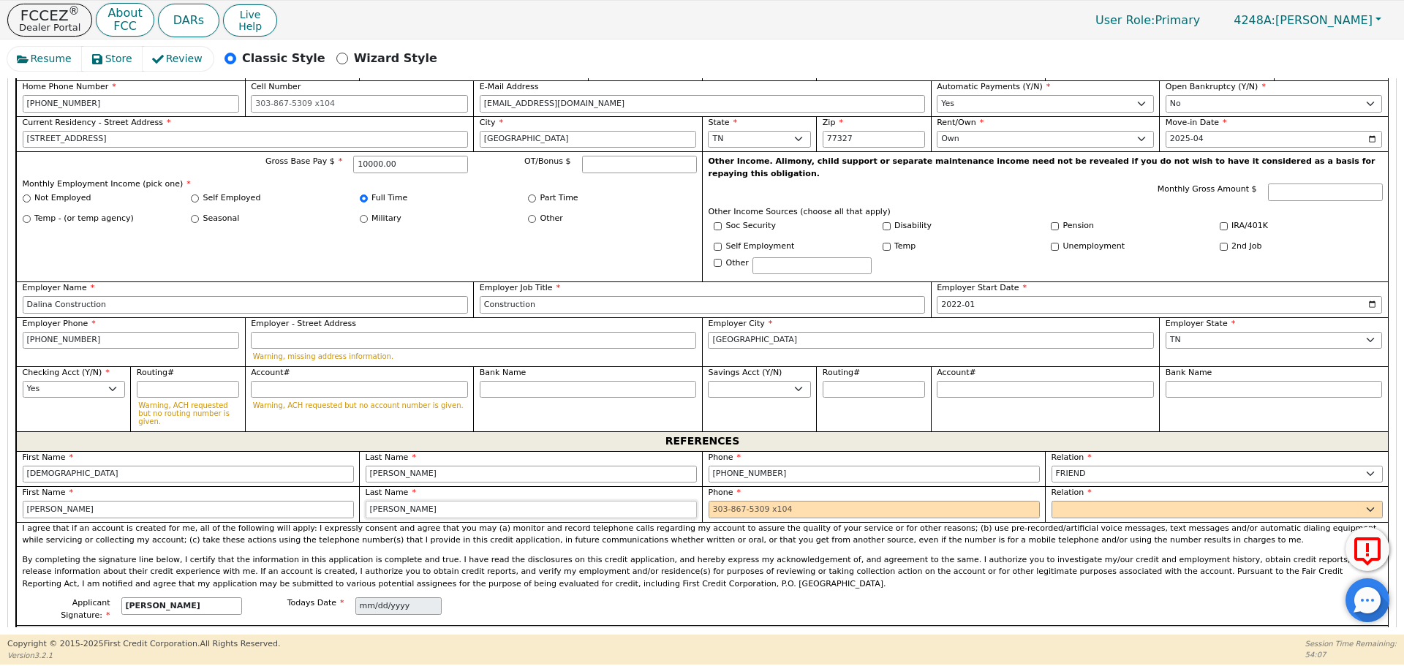
type input "[PERSON_NAME]"
type input "[PHONE_NUMBER]"
select select "FRIEND"
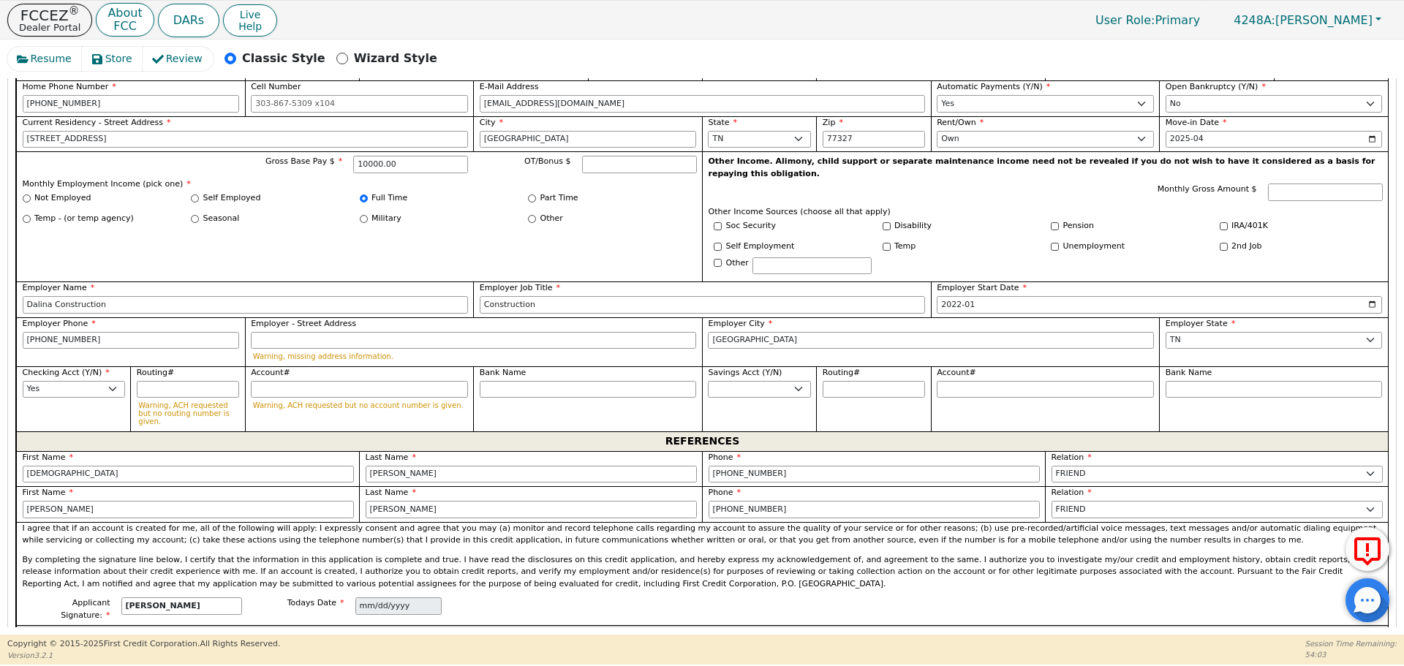
click at [623, 554] on p "By completing the signature line below, I certify that the information in this …" at bounding box center [703, 572] width 1360 height 37
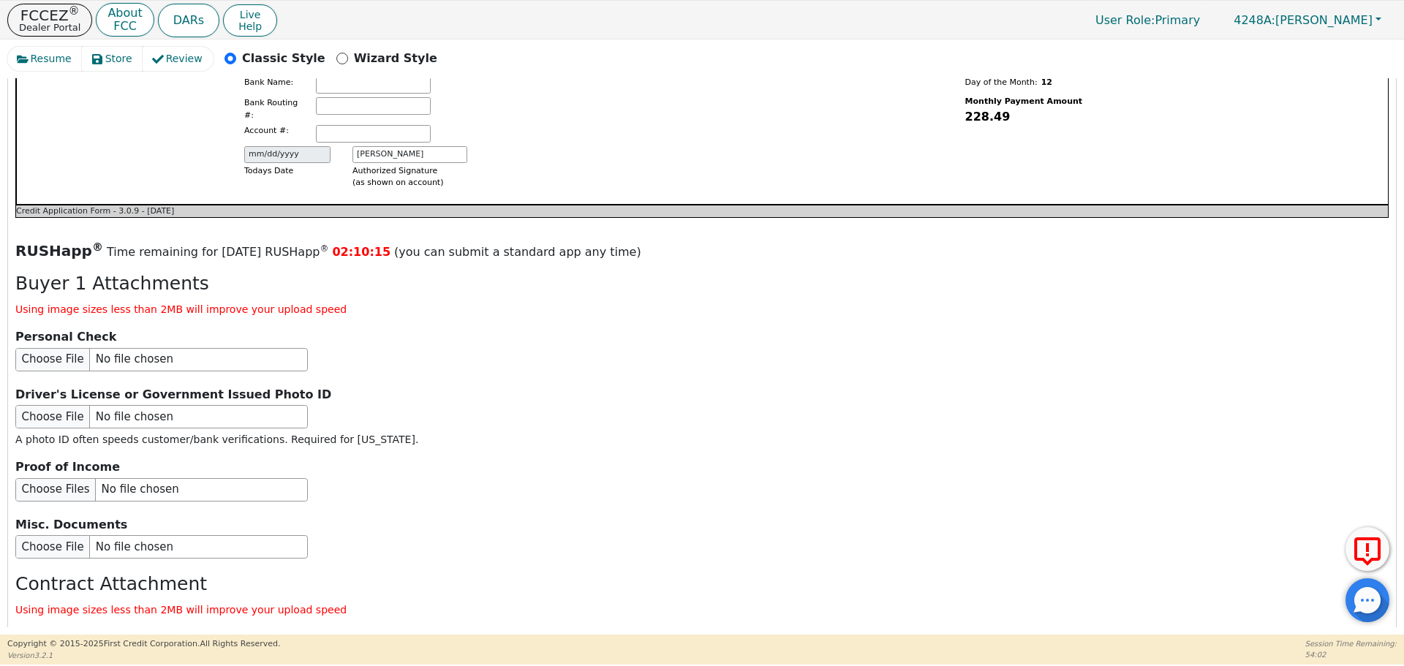
scroll to position [1692, 0]
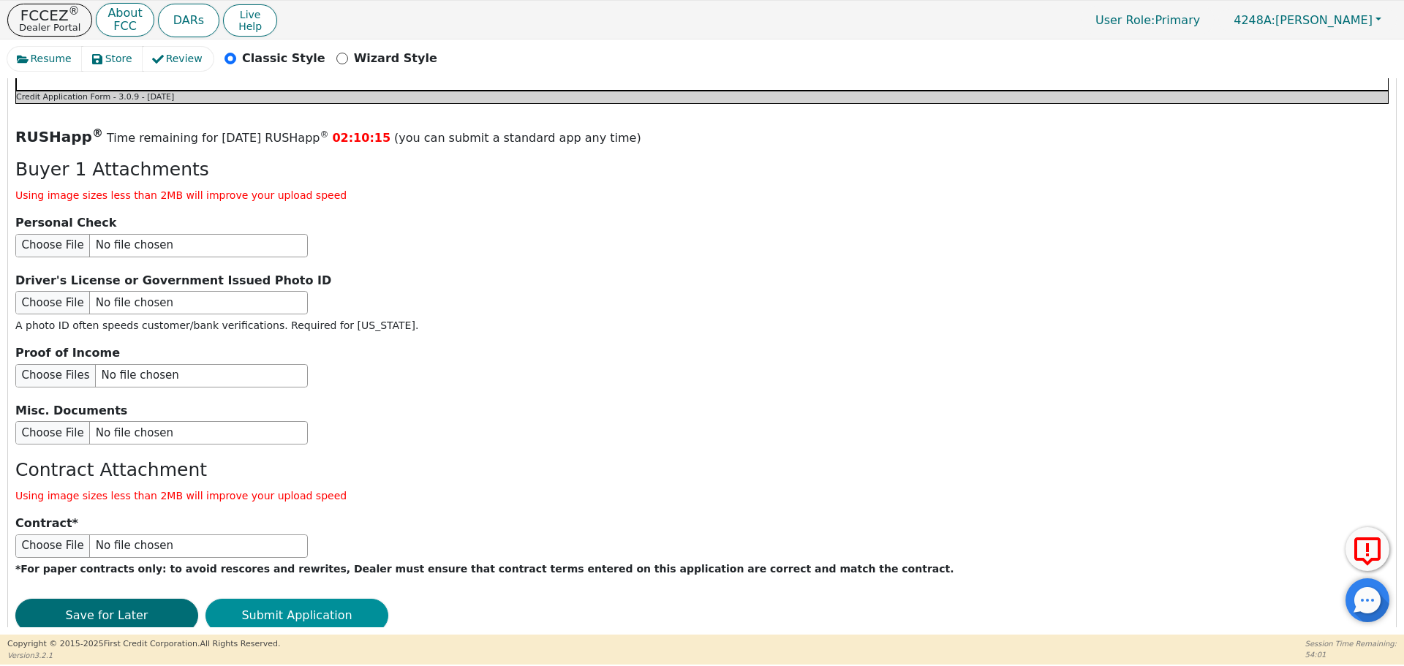
click at [288, 599] on button "Submit Application" at bounding box center [296, 616] width 183 height 34
